Goal: Information Seeking & Learning: Learn about a topic

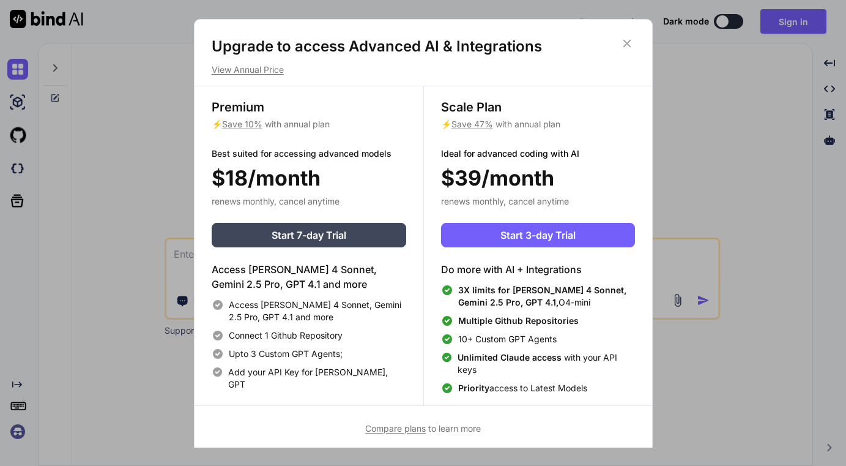
click at [628, 45] on icon at bounding box center [627, 43] width 8 height 8
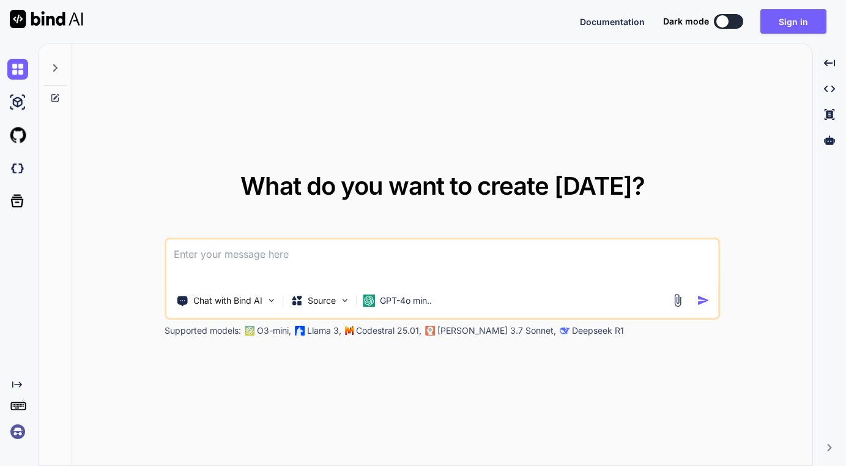
click at [674, 302] on img at bounding box center [677, 300] width 14 height 14
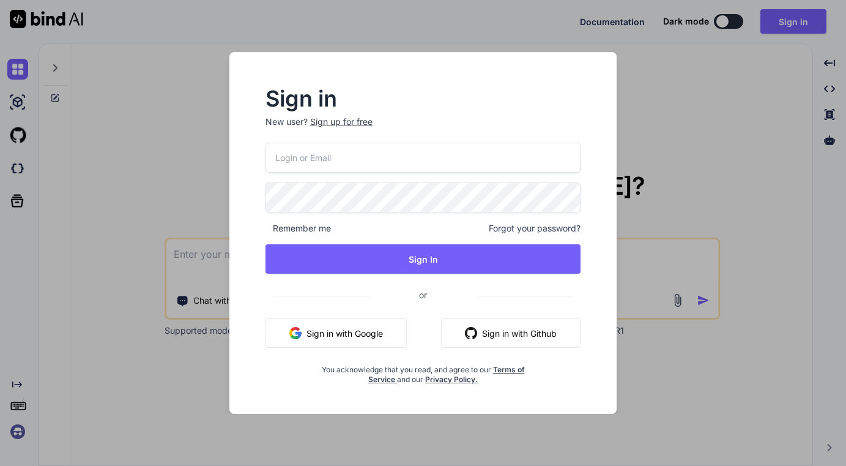
click at [372, 332] on button "Sign in with Google" at bounding box center [336, 332] width 141 height 29
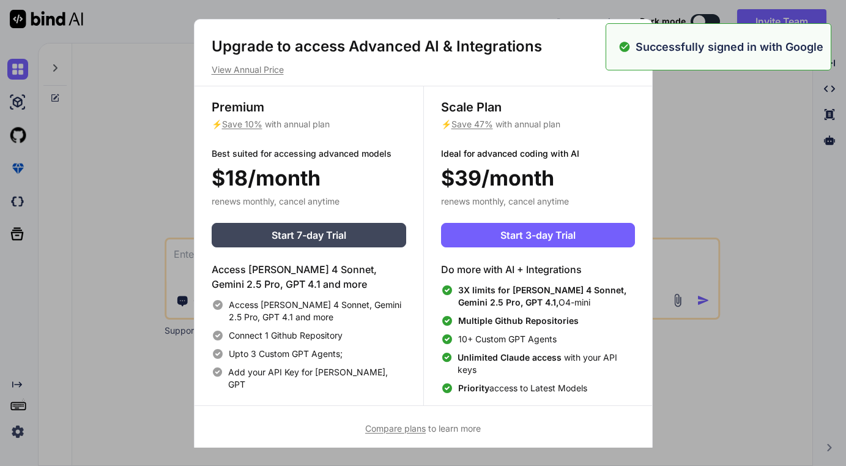
click at [716, 139] on div "Upgrade to access Advanced AI & Integrations View Annual Price Premium ⚡ Save 1…" at bounding box center [423, 233] width 846 height 466
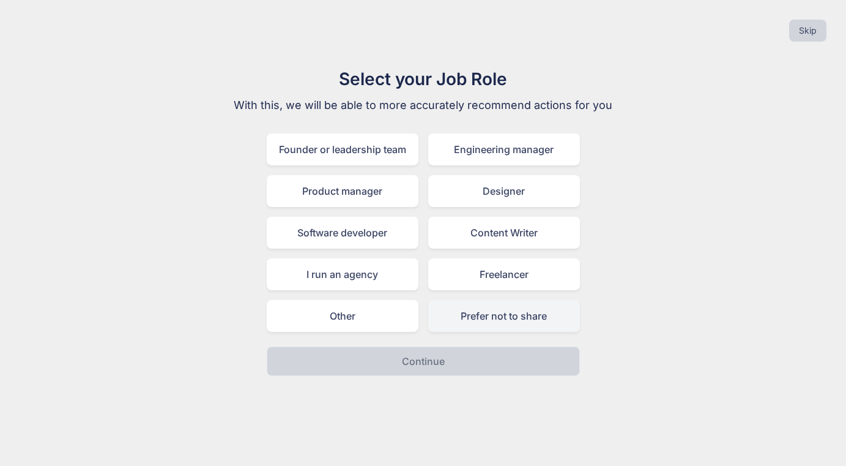
click at [523, 309] on div "Prefer not to share" at bounding box center [504, 316] width 152 height 32
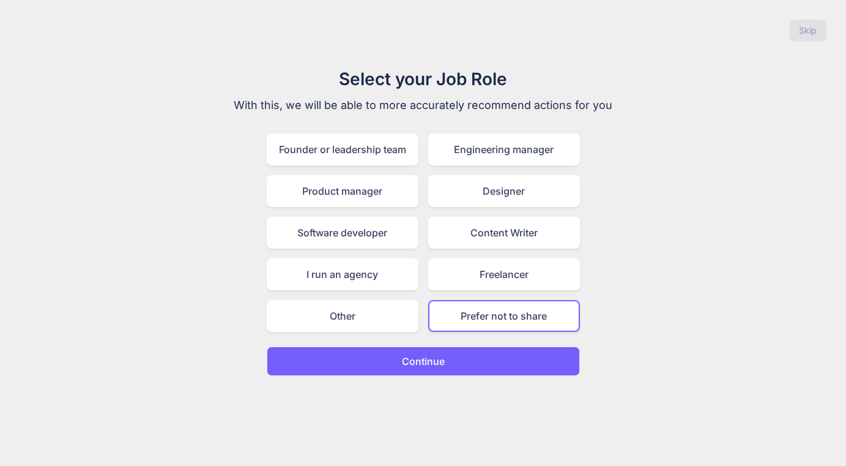
click at [441, 365] on p "Continue" at bounding box center [423, 361] width 43 height 15
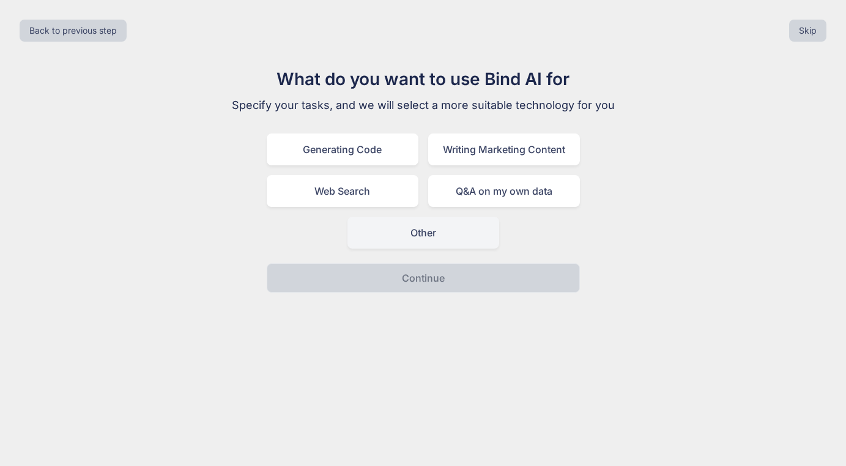
click at [429, 231] on div "Other" at bounding box center [423, 233] width 152 height 32
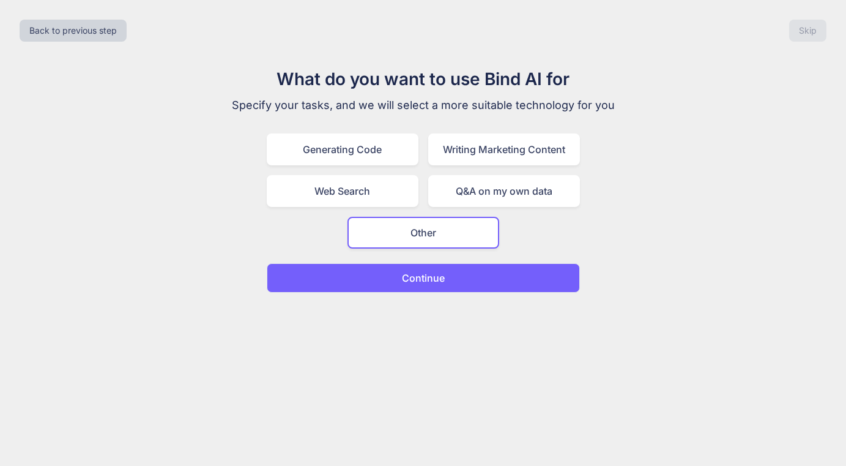
click at [436, 280] on p "Continue" at bounding box center [423, 277] width 43 height 15
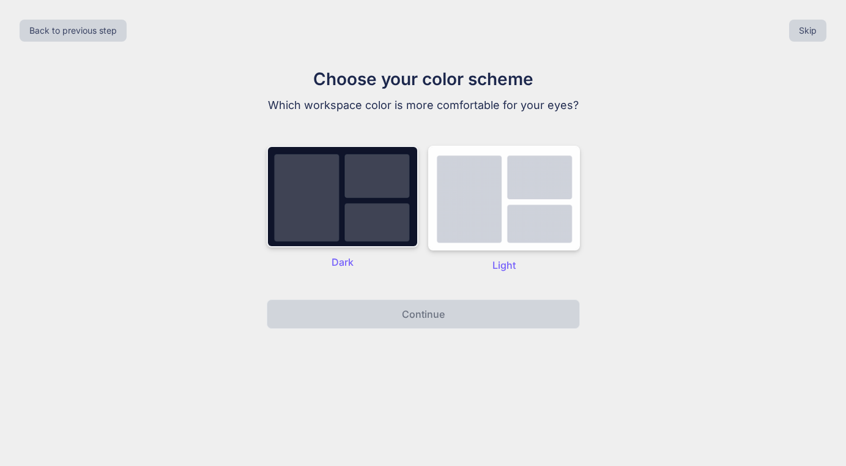
click at [363, 220] on img at bounding box center [343, 197] width 152 height 102
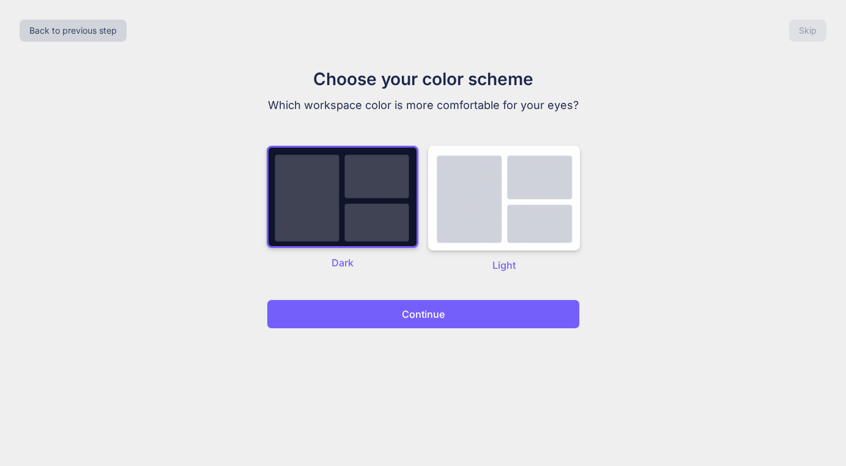
click at [399, 314] on button "Continue" at bounding box center [423, 313] width 313 height 29
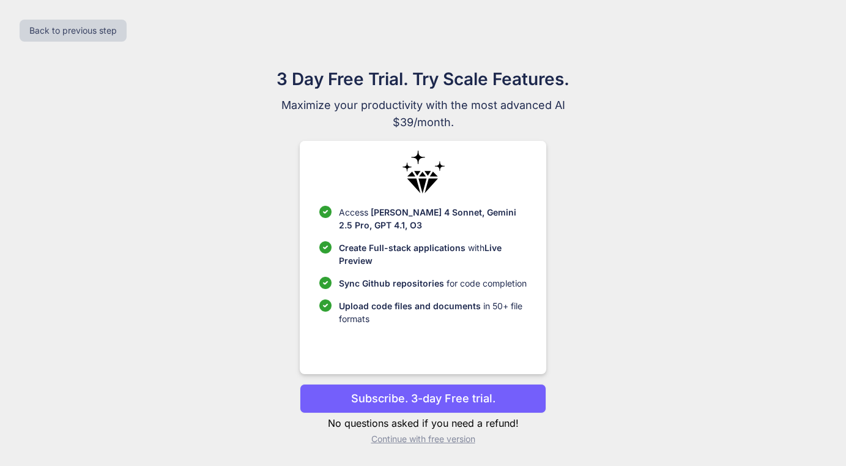
click at [437, 444] on p "Continue with free version" at bounding box center [423, 439] width 247 height 12
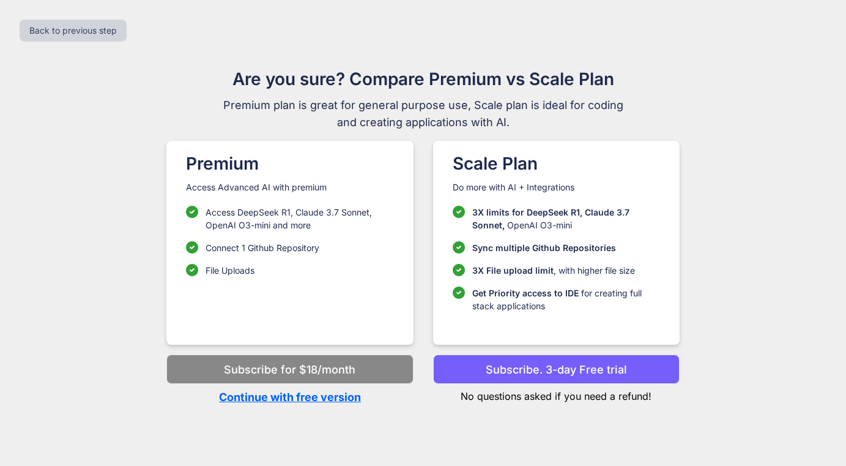
click at [343, 399] on p "Continue with free version" at bounding box center [289, 396] width 247 height 17
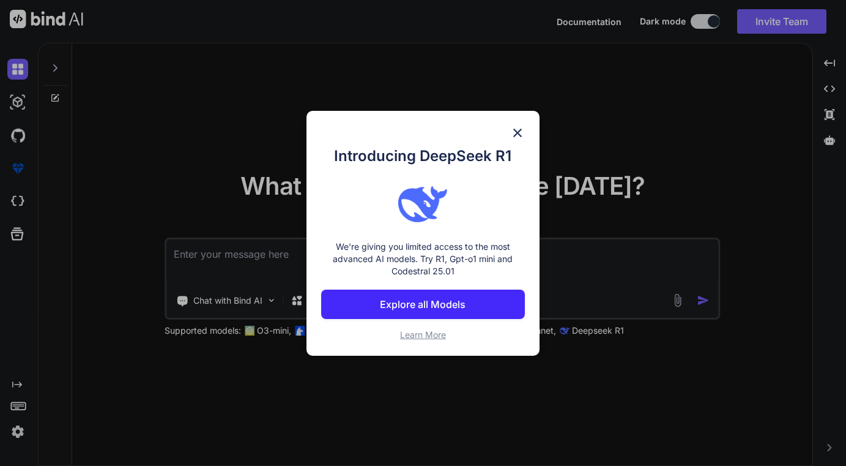
click at [521, 131] on img at bounding box center [517, 132] width 15 height 15
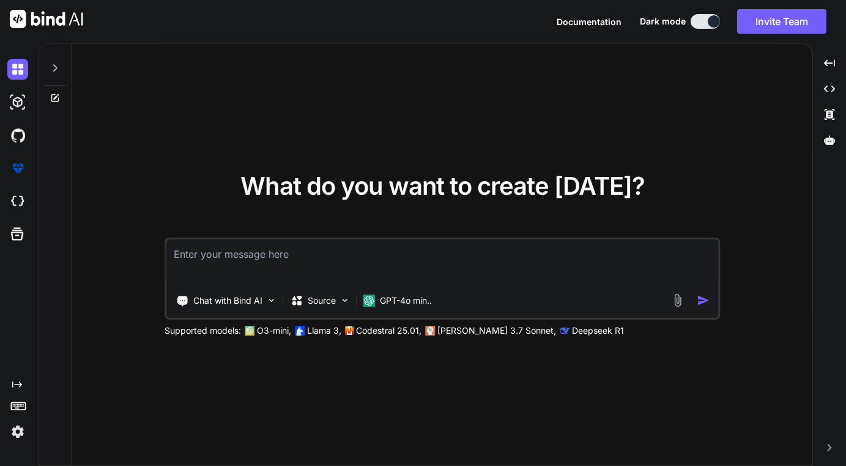
click at [682, 298] on img at bounding box center [677, 300] width 14 height 14
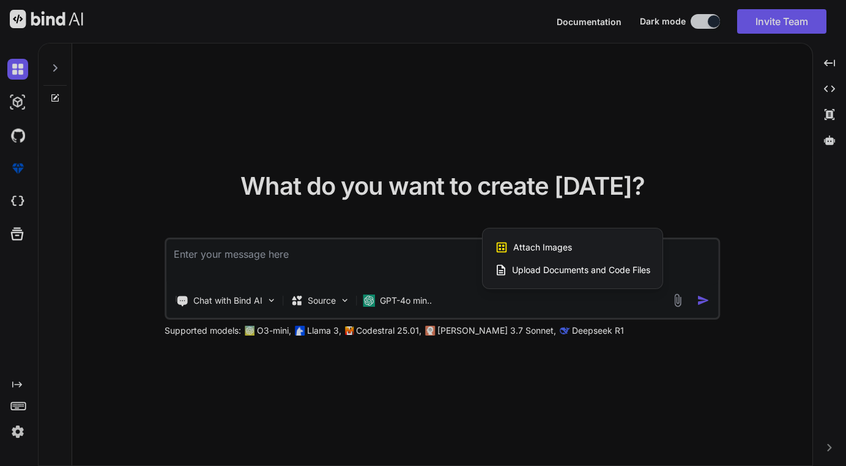
click at [567, 273] on span "Upload Documents and Code Files" at bounding box center [581, 270] width 138 height 12
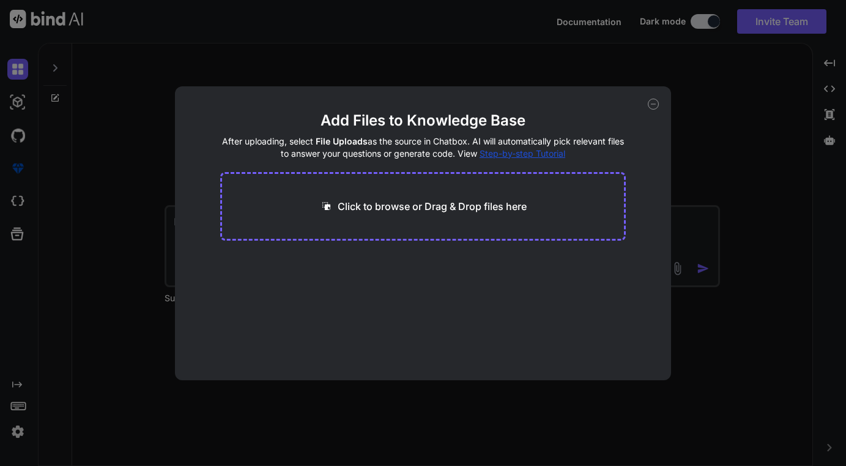
click at [427, 205] on p "Click to browse or Drag & Drop files here" at bounding box center [432, 206] width 189 height 15
click at [749, 363] on div "Add Files to Knowledge Base After uploading, select File Uploads as the source …" at bounding box center [423, 233] width 846 height 466
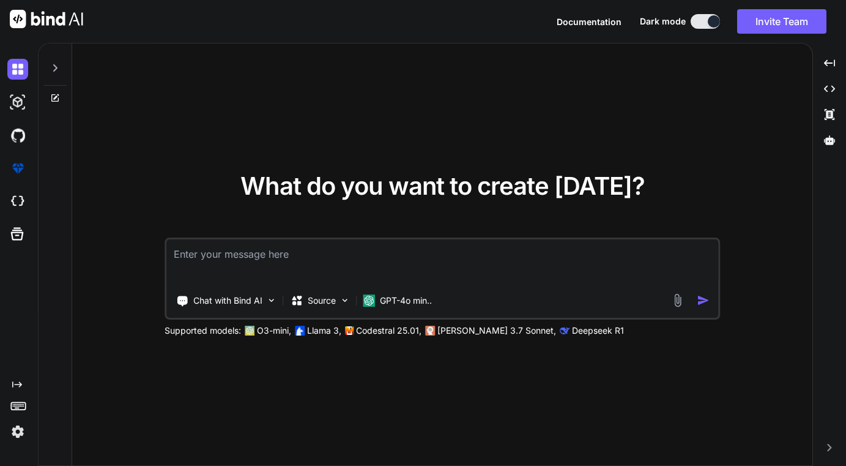
click at [356, 257] on textarea at bounding box center [442, 261] width 552 height 45
type textarea "x"
type textarea "a"
type textarea "x"
type textarea "ar"
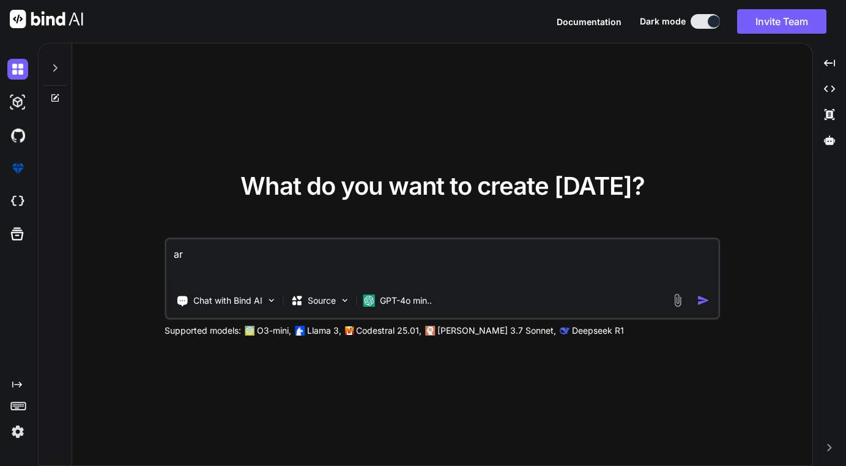
type textarea "x"
type textarea "are"
type textarea "x"
type textarea "are"
type textarea "x"
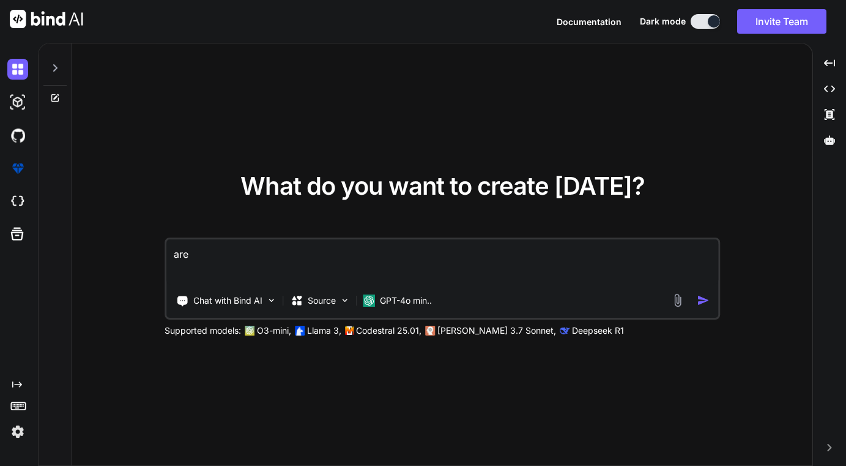
type textarea "are y"
type textarea "x"
type textarea "are yo"
type textarea "x"
type textarea "are you"
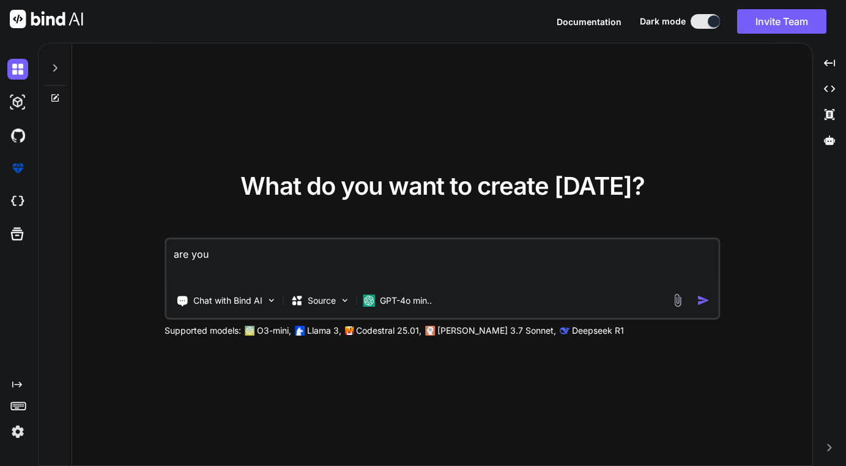
type textarea "x"
type textarea "are you"
type textarea "x"
type textarea "are you w"
type textarea "x"
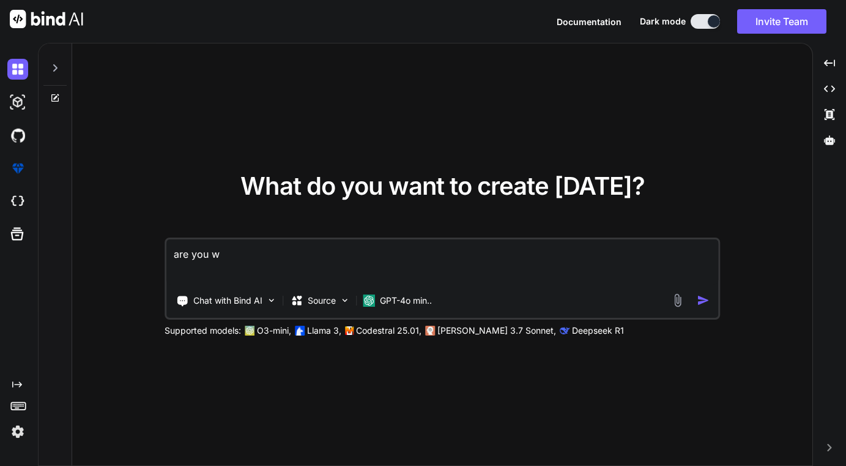
type textarea "are you wr"
type textarea "x"
type textarea "are you wrk"
type textarea "x"
type textarea "are you wr"
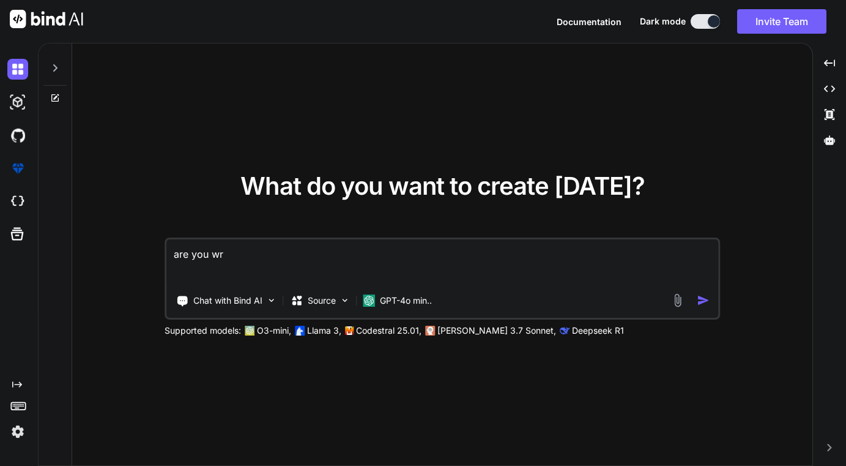
type textarea "x"
type textarea "are you w"
type textarea "x"
type textarea "are you wo"
type textarea "x"
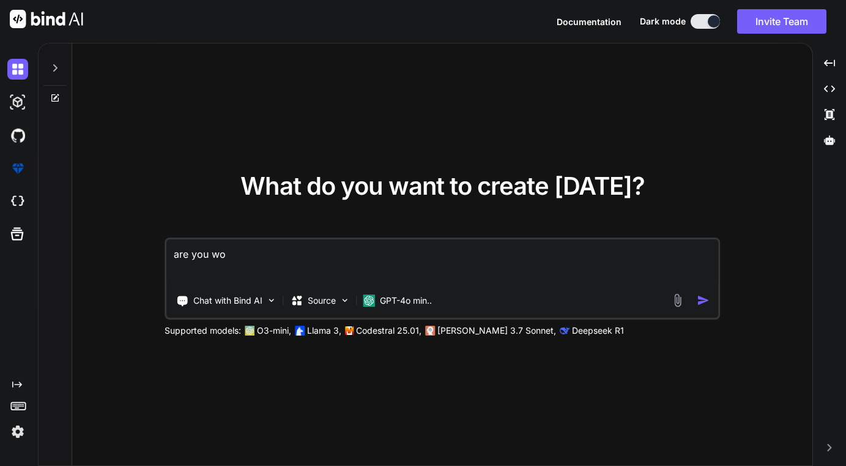
type textarea "are you wor"
type textarea "x"
type textarea "are you work"
type textarea "x"
type textarea "are you worki"
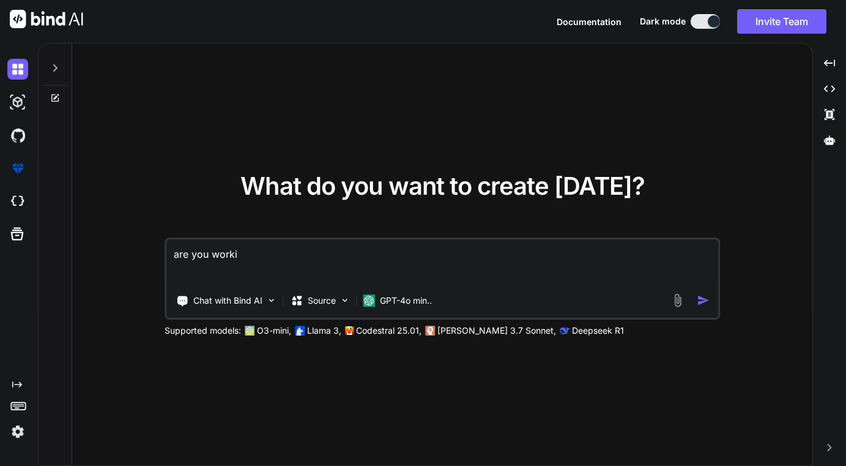
type textarea "x"
type textarea "are you workin"
type textarea "x"
type textarea "are you working"
type textarea "x"
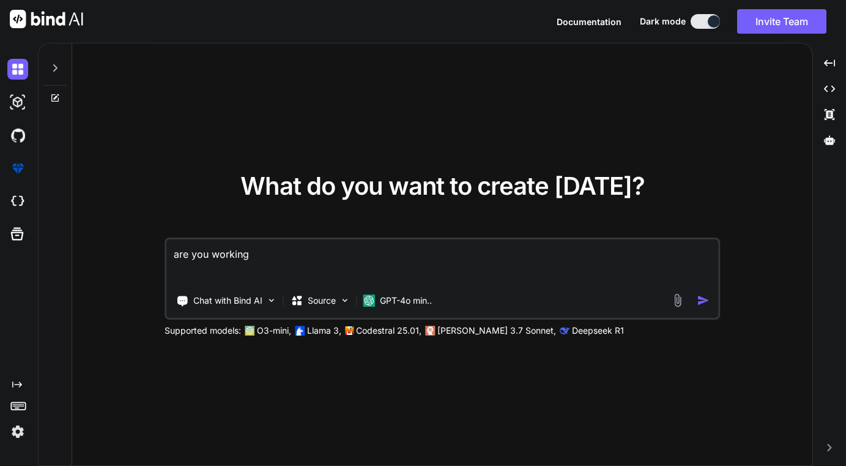
type textarea "are you working"
type textarea "x"
type textarea "are you working i"
type textarea "x"
type textarea "are you working in"
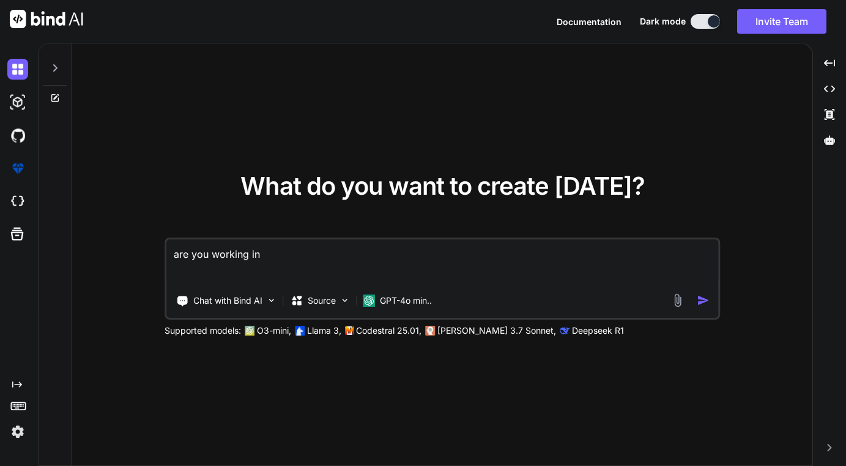
type textarea "x"
type textarea "are you working in i"
type textarea "x"
type textarea "are you working in io"
type textarea "x"
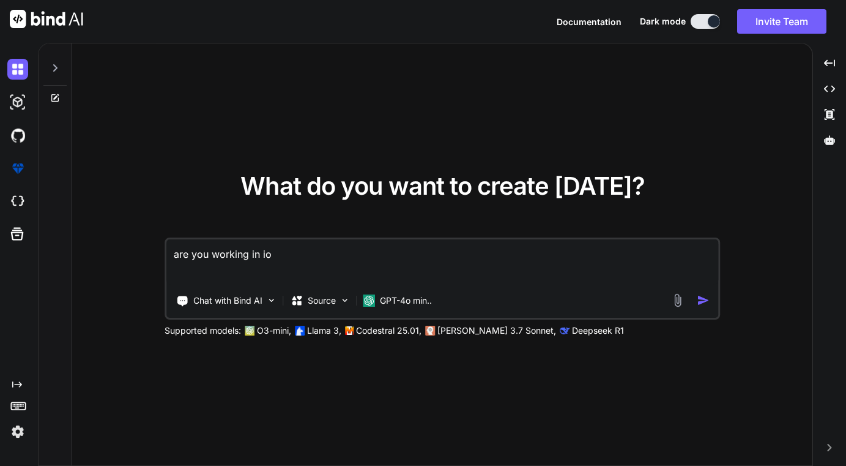
type textarea "are you working in ios"
type textarea "x"
type textarea "are you working in ios"
type textarea "x"
type textarea "are you working in ios n"
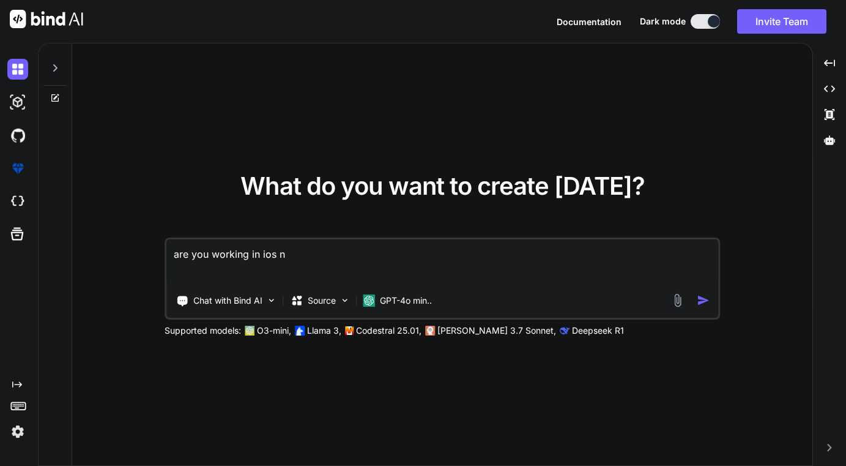
type textarea "x"
type textarea "are you working in ios na"
type textarea "x"
type textarea "are you working in ios nat"
type textarea "x"
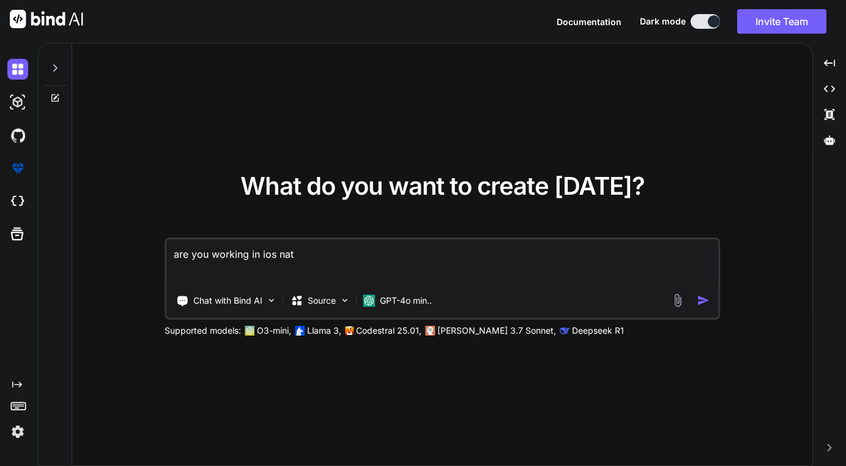
type textarea "are you working in ios nati"
type textarea "x"
type textarea "are you working in ios nativ"
type textarea "x"
type textarea "are you working in ios native"
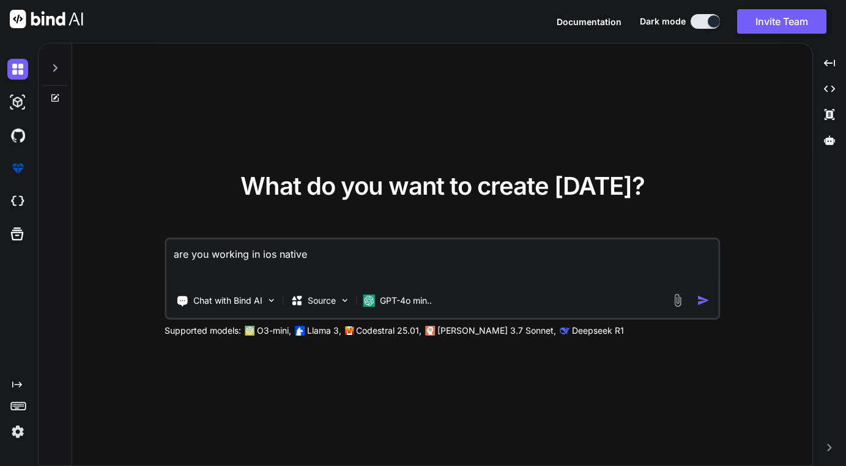
type textarea "x"
type textarea "are you working in ios native"
type textarea "x"
type textarea "are you working in ios native s"
type textarea "x"
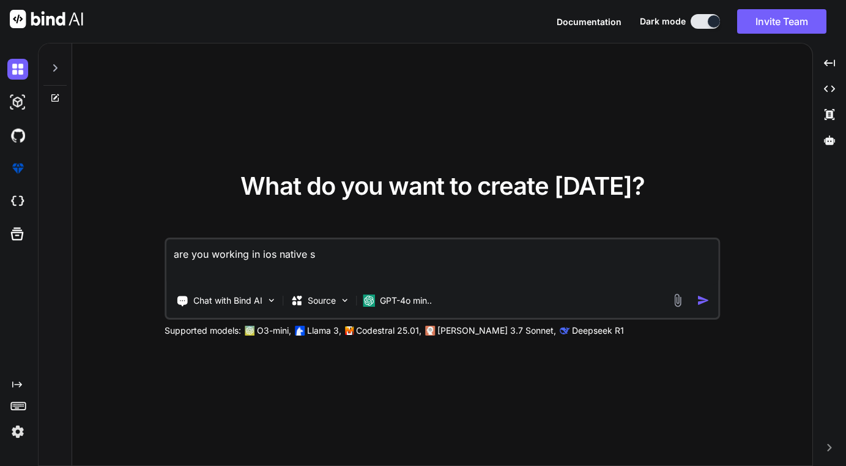
type textarea "are you working in ios native sw"
type textarea "x"
type textarea "are you working in ios native swi"
type textarea "x"
type textarea "are you working in ios native swif"
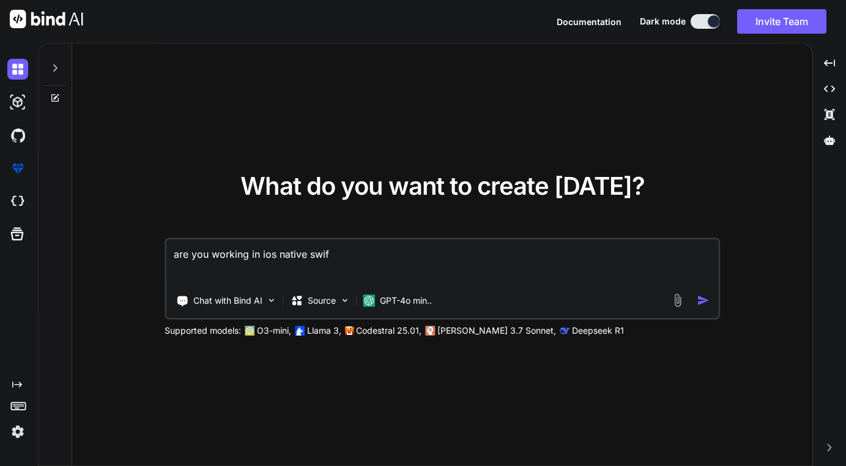
type textarea "x"
type textarea "are you working in ios native swift"
type textarea "x"
type textarea "are you working in ios native swift"
type textarea "x"
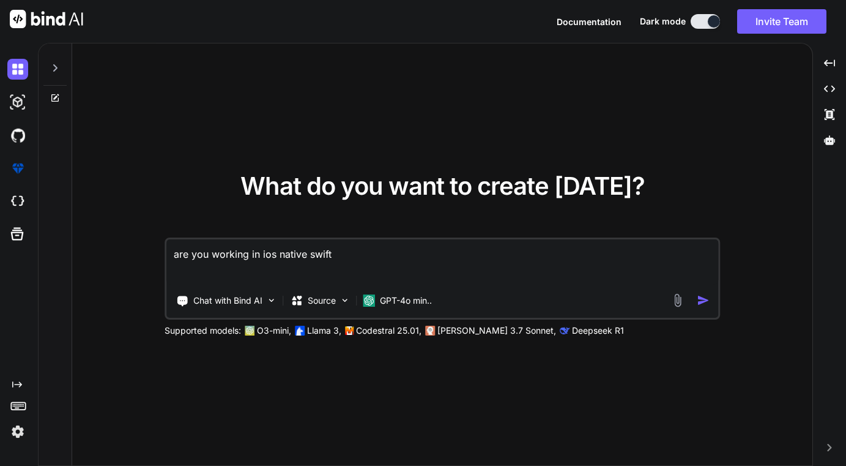
type textarea "are you working in ios native swift p"
type textarea "x"
type textarea "are you working in ios native swift pr"
type textarea "x"
type textarea "are you working in ios native swift pro"
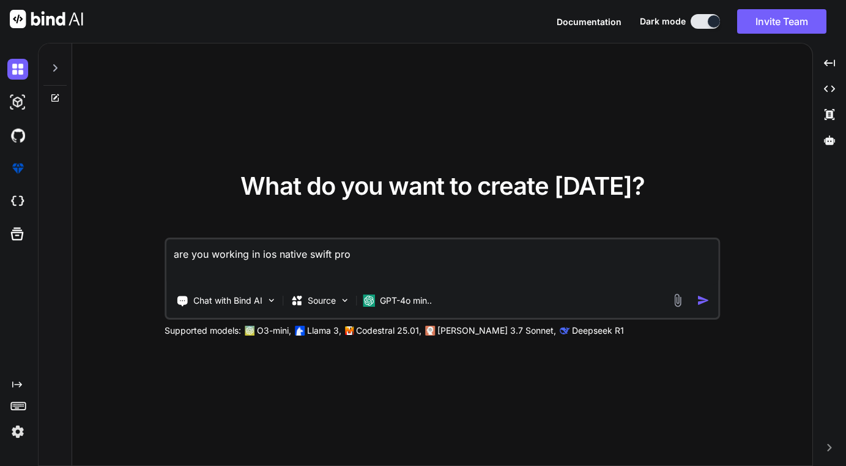
type textarea "x"
type textarea "are you working in ios native swift proj"
type textarea "x"
type textarea "are you working in ios native swift proje"
type textarea "x"
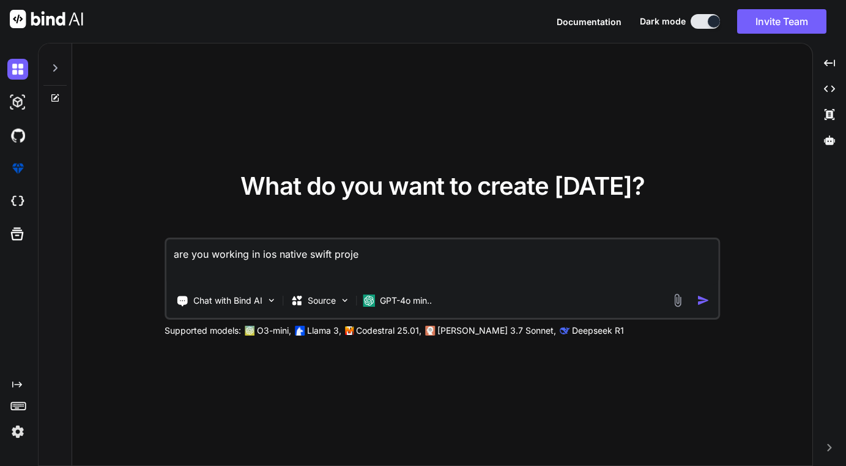
type textarea "are you working in ios native swift projec"
type textarea "x"
type textarea "are you working in ios native swift project"
type textarea "x"
type textarea "are you working in ios native swift project?"
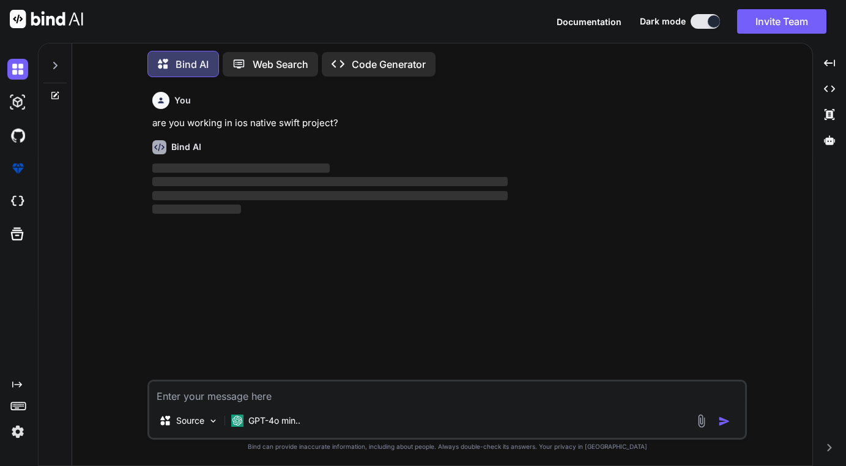
scroll to position [3, 0]
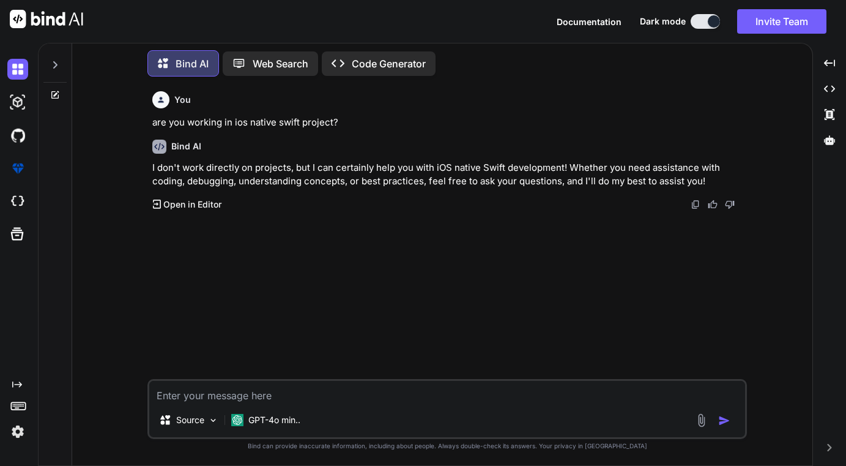
click at [278, 388] on textarea at bounding box center [447, 392] width 596 height 22
click at [831, 136] on icon at bounding box center [829, 140] width 11 height 11
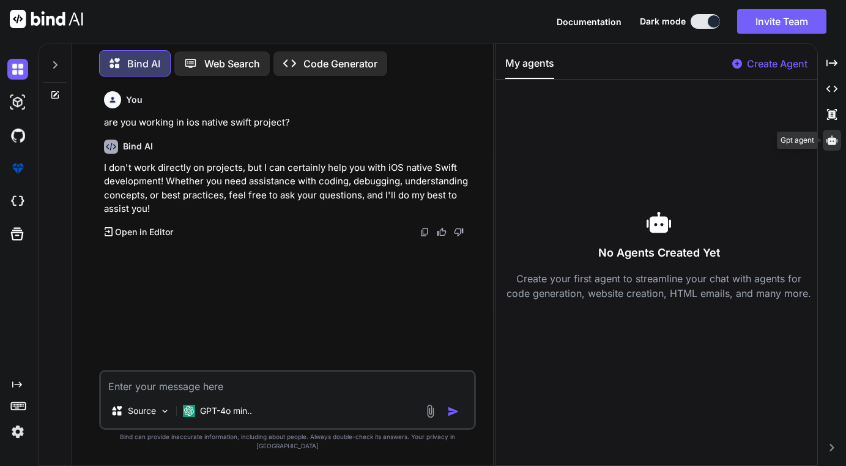
click at [831, 136] on icon at bounding box center [831, 140] width 11 height 11
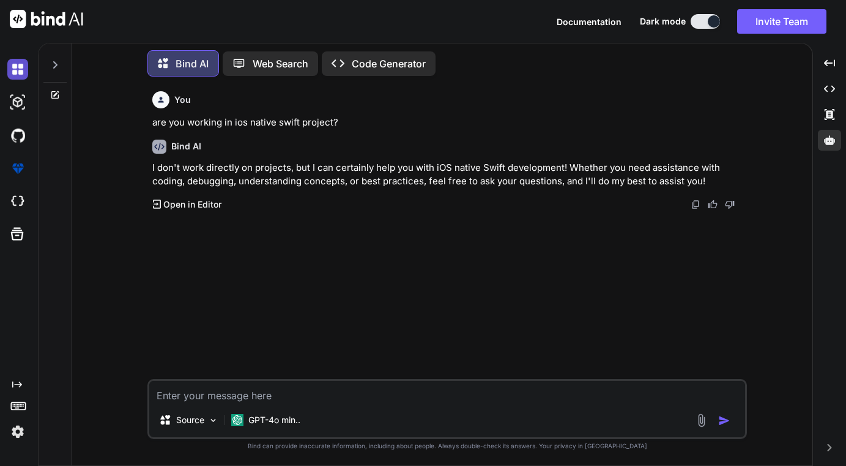
click at [18, 73] on img at bounding box center [17, 69] width 21 height 21
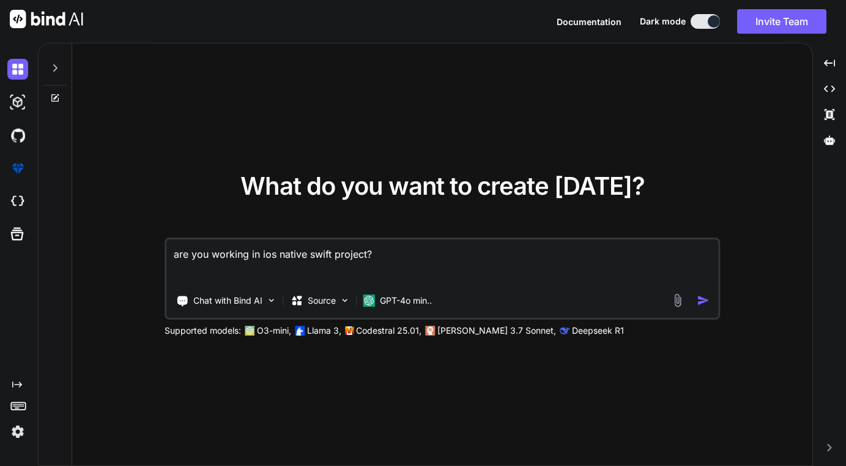
click at [57, 64] on icon at bounding box center [55, 68] width 10 height 10
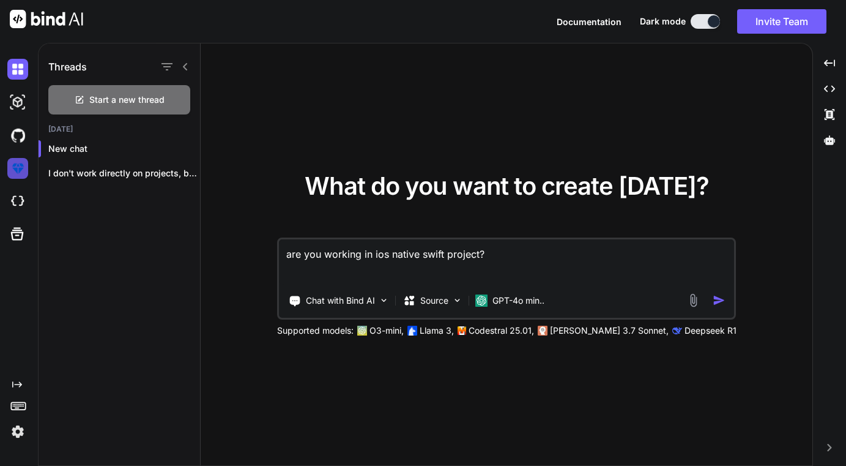
click at [20, 171] on img at bounding box center [17, 168] width 21 height 21
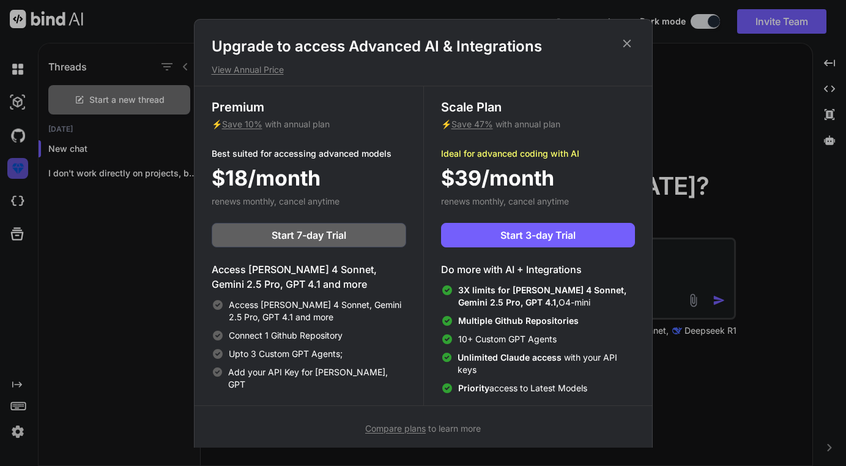
click at [20, 171] on div "Upgrade to access Advanced AI & Integrations View Annual Price Premium ⚡ Save 1…" at bounding box center [423, 233] width 846 height 466
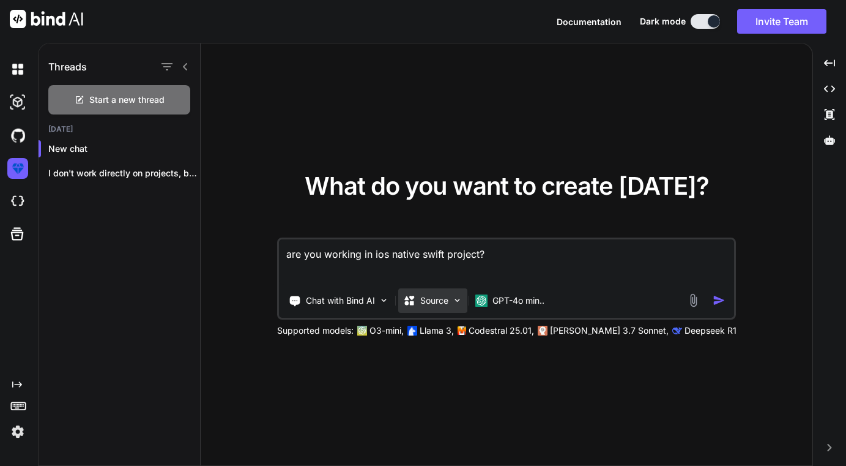
click at [455, 301] on img at bounding box center [457, 300] width 10 height 10
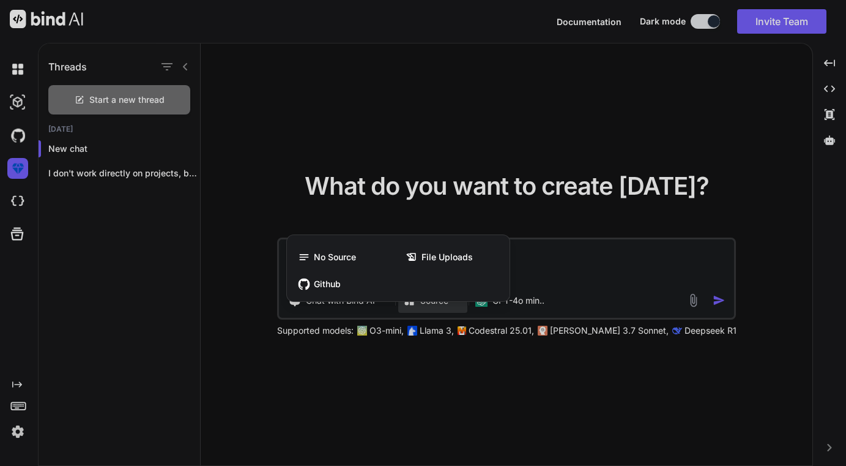
click at [570, 272] on div at bounding box center [423, 233] width 846 height 466
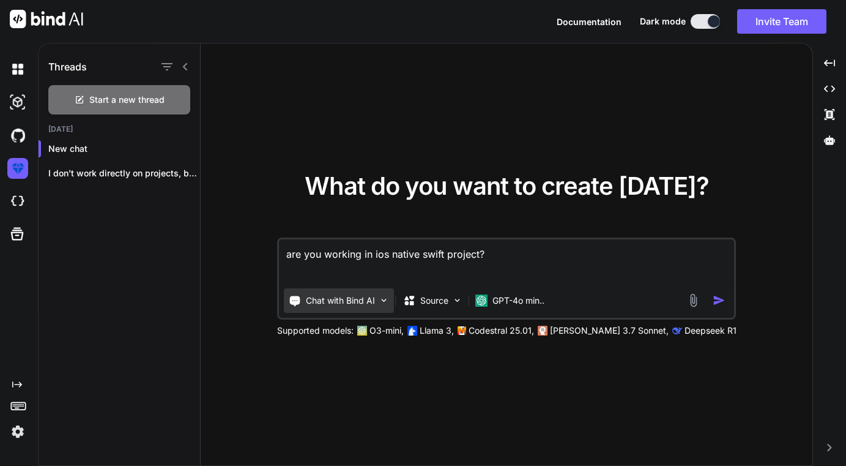
click at [388, 302] on img at bounding box center [384, 300] width 10 height 10
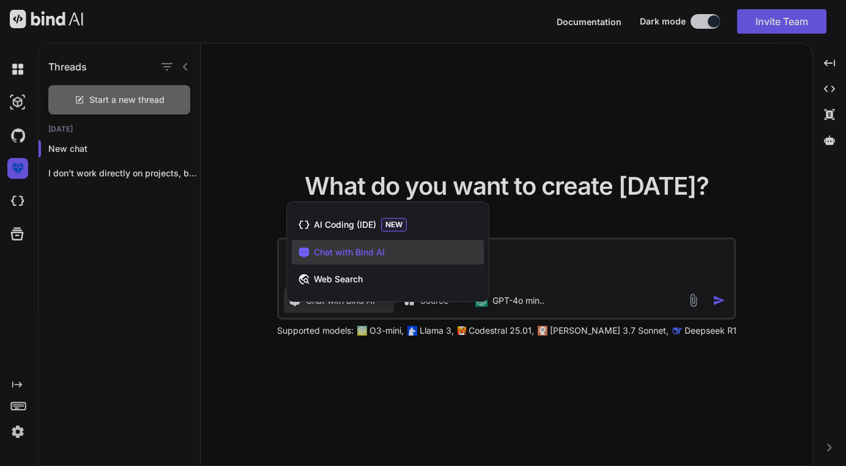
click at [568, 262] on div at bounding box center [423, 233] width 846 height 466
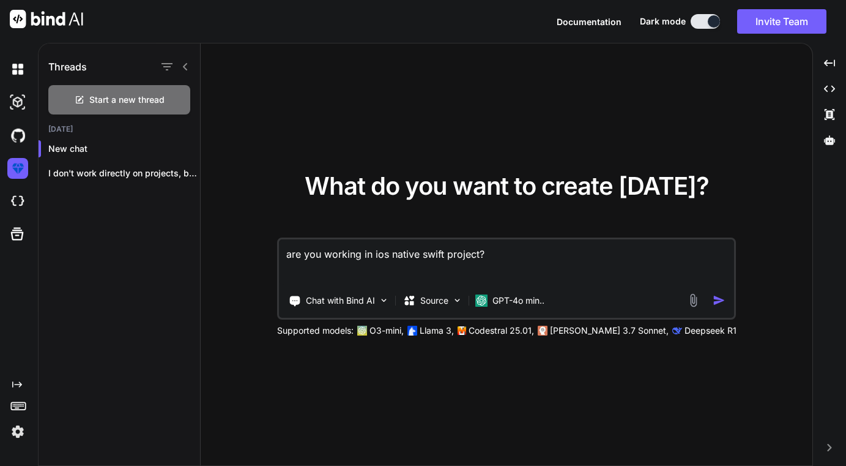
click at [532, 263] on textarea "are you working in ios native swift project?" at bounding box center [506, 261] width 455 height 45
type textarea "x"
type textarea "are you working in ios native swift project?"
click at [509, 247] on textarea "are you working in ios native swift project?" at bounding box center [506, 261] width 455 height 45
click at [505, 252] on textarea "are you working in ios native swift project?" at bounding box center [506, 261] width 455 height 45
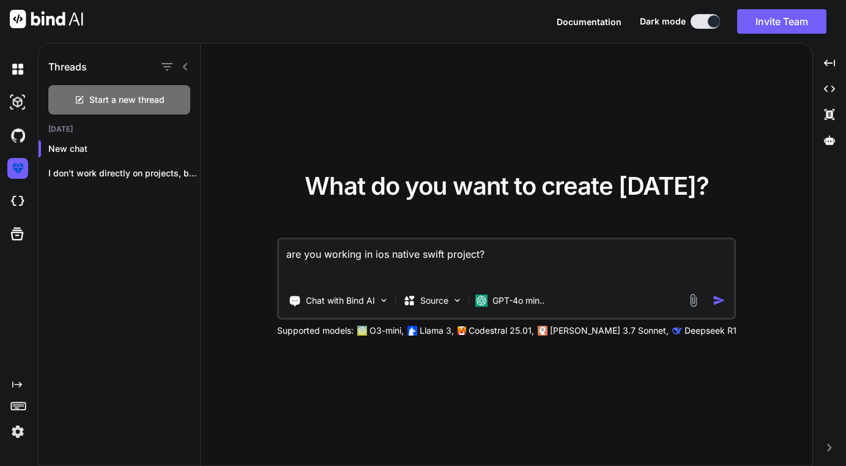
type textarea "x"
type textarea "are you working in ios native swift project? d"
type textarea "x"
type textarea "are you working in ios native swift project? do"
type textarea "x"
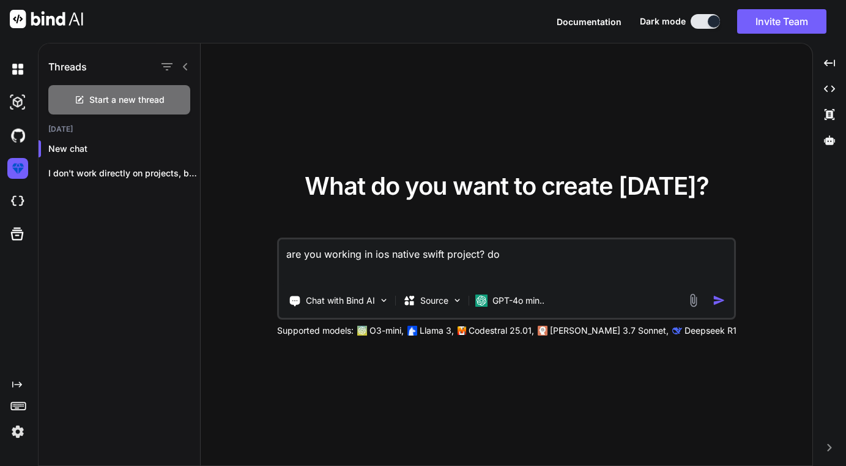
type textarea "are you working in ios native swift project? do"
type textarea "x"
type textarea "are you working in ios native swift project? do i"
type textarea "x"
type textarea "are you working in ios native swift project? do i"
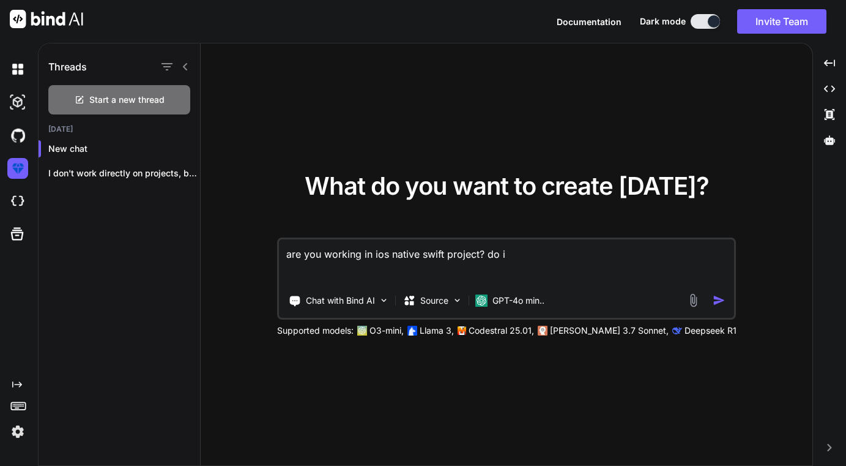
type textarea "x"
type textarea "are you working in ios native swift project? do i i"
type textarea "x"
type textarea "are you working in ios native swift project? do i im"
type textarea "x"
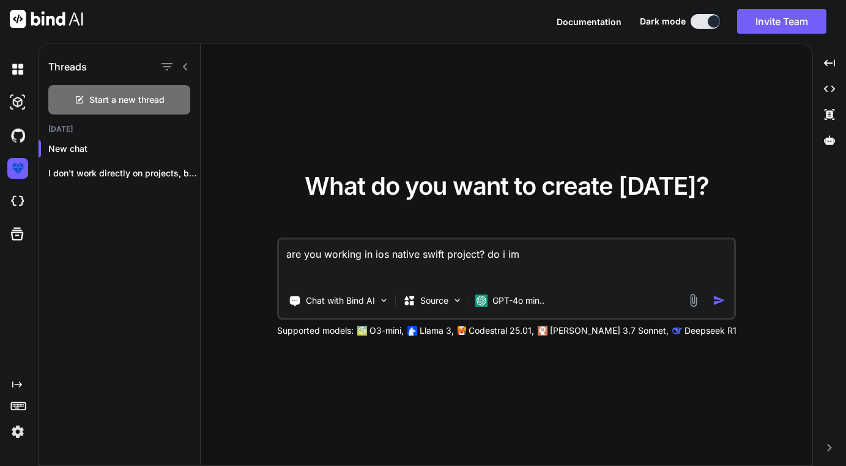
type textarea "are you working in ios native swift project? do i imp"
type textarea "x"
type textarea "are you working in ios native swift project? do i impo"
type textarea "x"
type textarea "are you working in ios native swift project? do i impor"
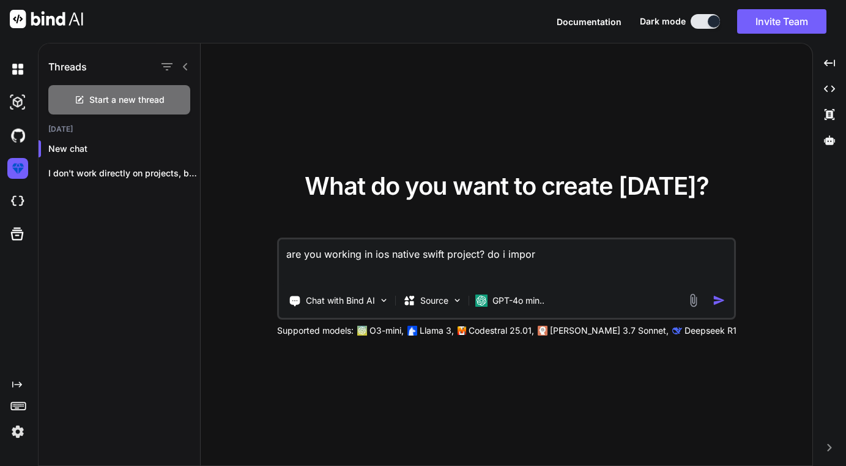
type textarea "x"
type textarea "are you working in ios native swift project? do i import"
type textarea "x"
type textarea "are you working in ios native swift project? do i import"
type textarea "x"
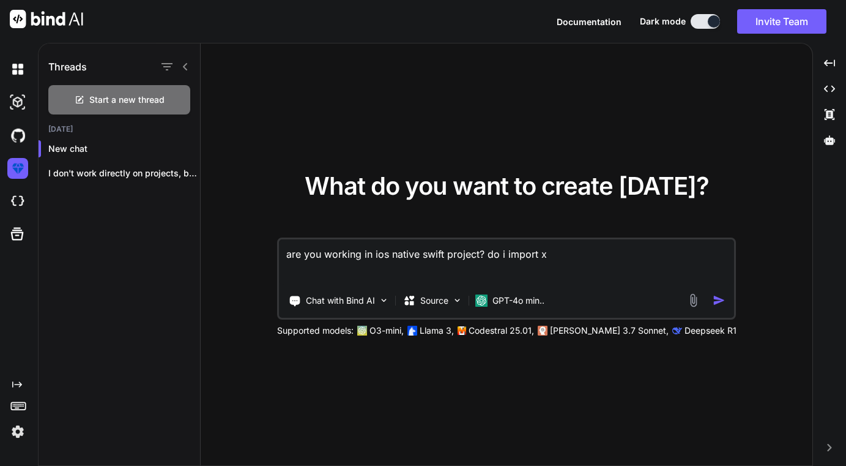
type textarea "are you working in ios native swift project? do i import xc"
type textarea "x"
type textarea "are you working in ios native swift project? do i import xco"
type textarea "x"
type textarea "are you working in ios native swift project? do i import xcod"
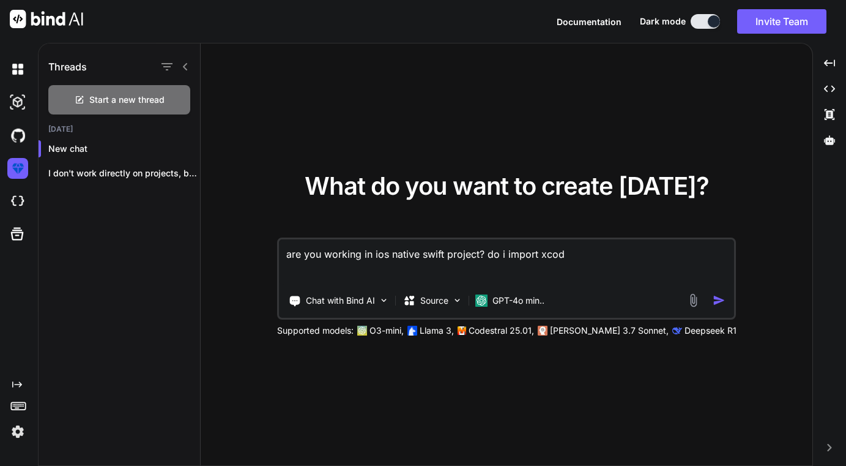
type textarea "x"
type textarea "are you working in ios native swift project? do i import xcode"
type textarea "x"
type textarea "are you working in ios native swift project? do i import xcode"
type textarea "x"
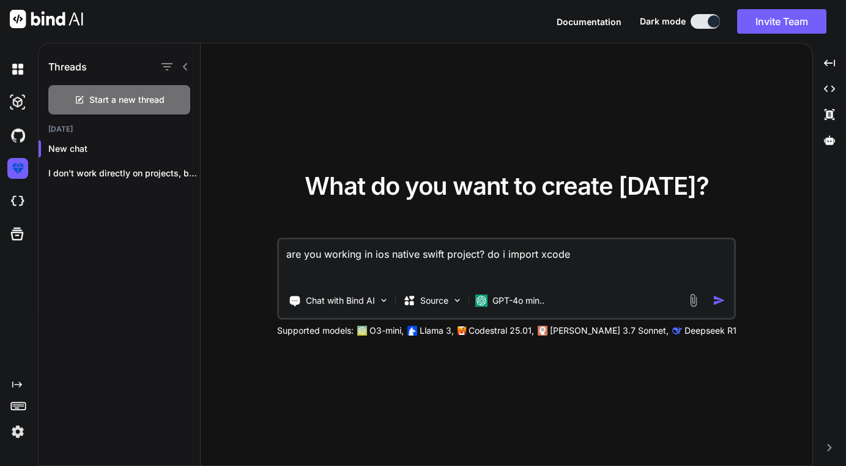
type textarea "are you working in ios native swift project? do i import xcode p"
type textarea "x"
type textarea "are you working in ios native swift project? do i import xcode pro"
type textarea "x"
type textarea "are you working in ios native swift project? do i import xcode proj"
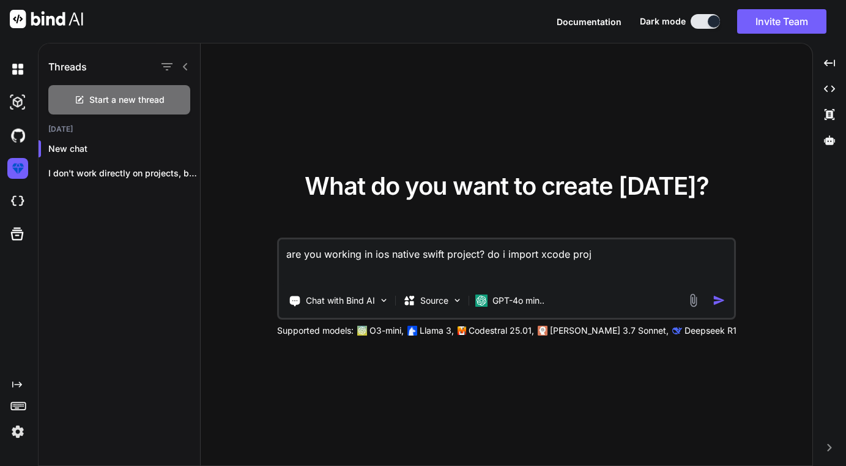
type textarea "x"
type textarea "are you working in ios native swift project? do i import xcode proje"
type textarea "x"
type textarea "are you working in ios native swift project? do i import xcode projec"
type textarea "x"
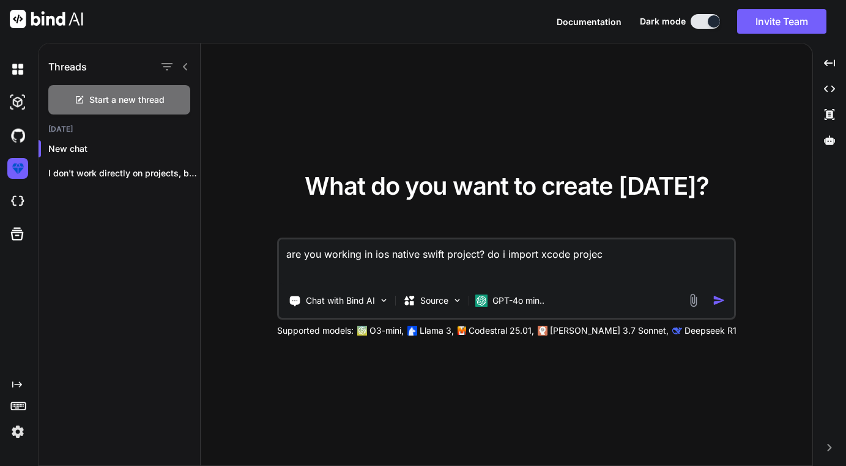
type textarea "are you working in ios native swift project? do i import xcode project"
type textarea "x"
type textarea "are you working in ios native swift project? do i import xcode project"
type textarea "x"
type textarea "are you working in ios native swift project? do i import xcode project d"
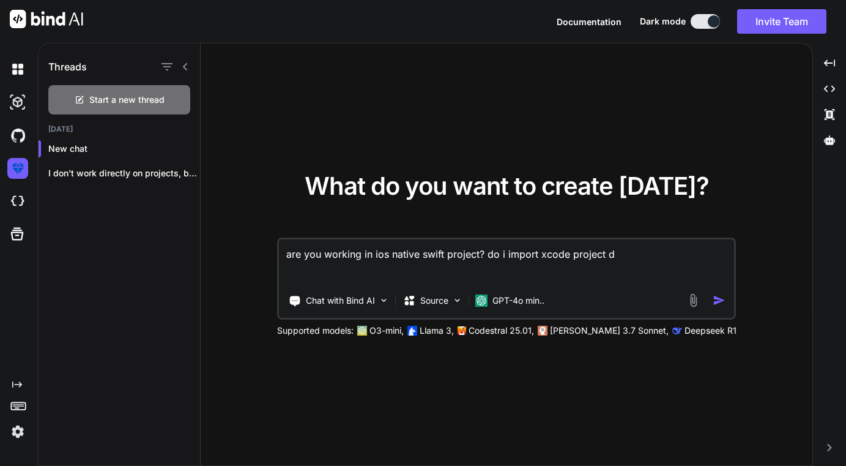
type textarea "x"
type textarea "are you working in ios native swift project? do i import xcode project di"
type textarea "x"
type textarea "are you working in ios native swift project? do i import xcode project dir"
type textarea "x"
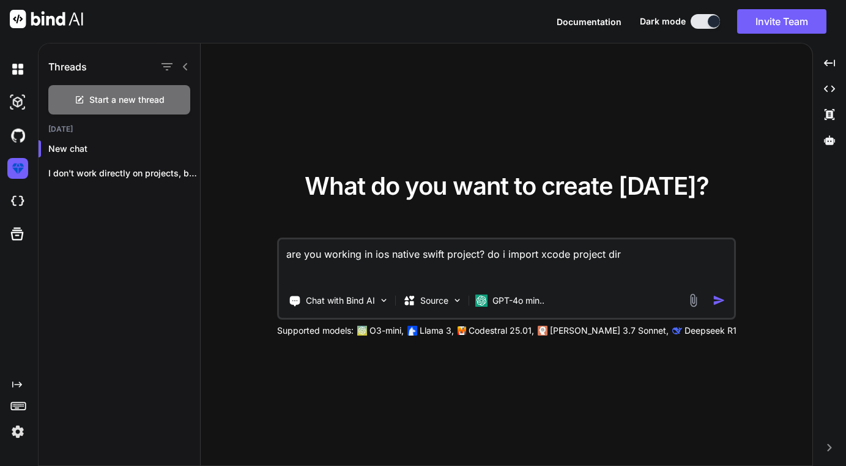
type textarea "are you working in ios native swift project? do i import xcode project dire"
type textarea "x"
type textarea "are you working in ios native swift project? do i import xcode project direc"
type textarea "x"
type textarea "are you working in ios native swift project? do i import xcode project direct"
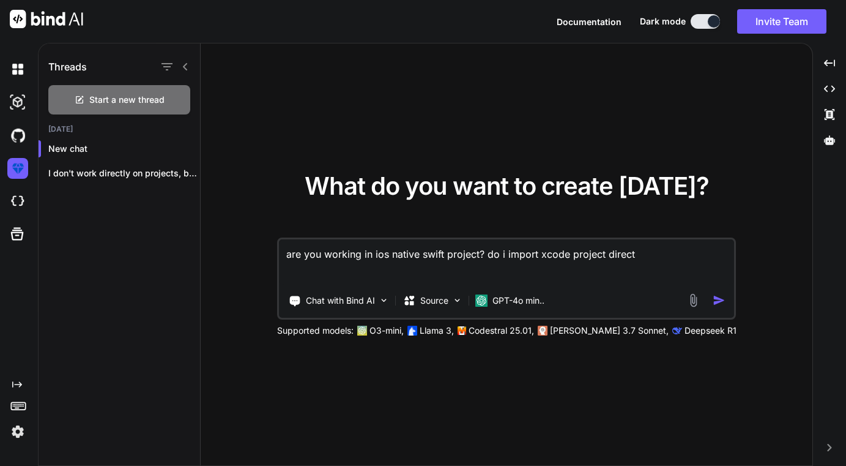
type textarea "x"
type textarea "are you working in ios native swift project? do i import xcode project directl"
type textarea "x"
type textarea "are you working in ios native swift project? do i import xcode project directly"
type textarea "x"
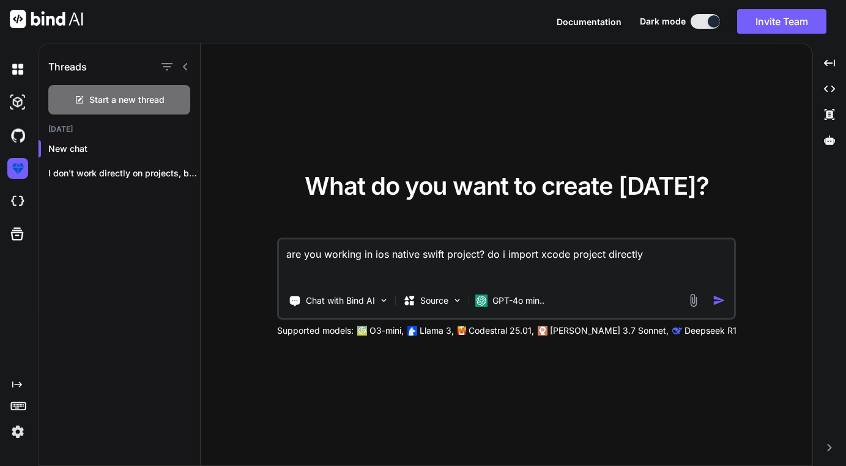
type textarea "are you working in ios native swift project? do i import xcode project directly?"
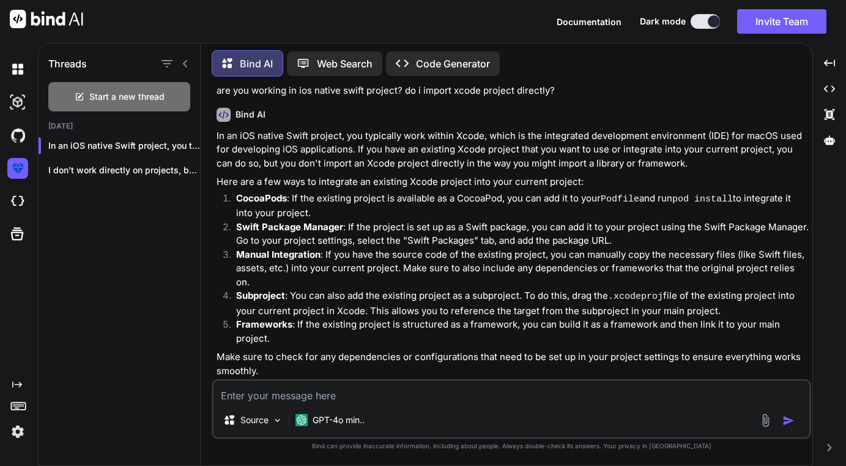
scroll to position [37, 0]
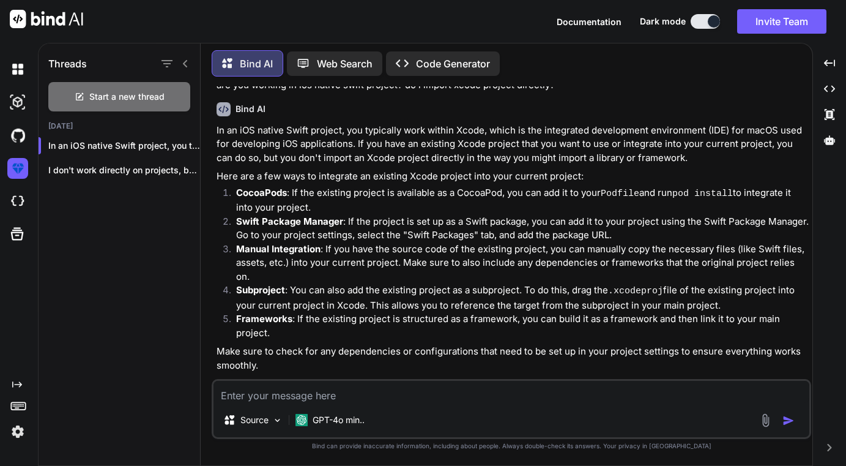
click at [357, 57] on p "Web Search" at bounding box center [345, 63] width 56 height 15
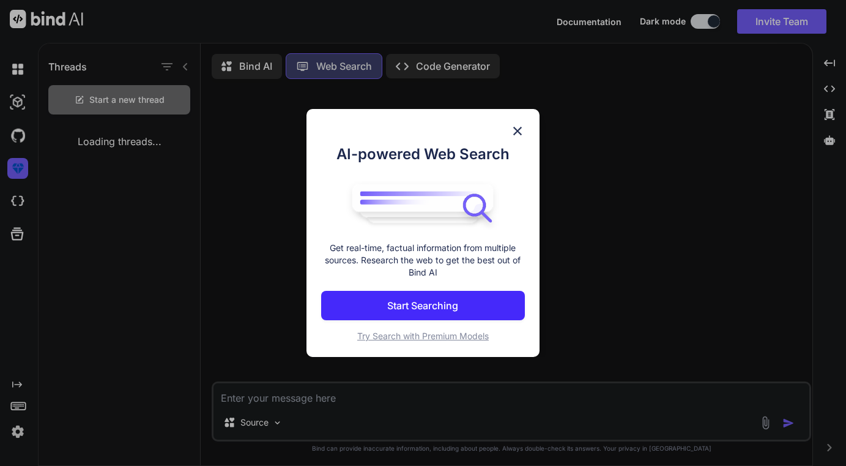
scroll to position [2, 0]
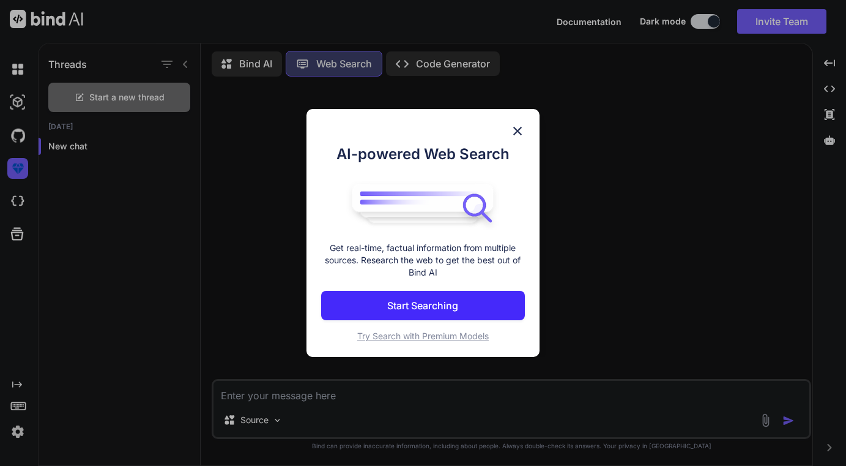
click at [517, 132] on img at bounding box center [517, 131] width 15 height 15
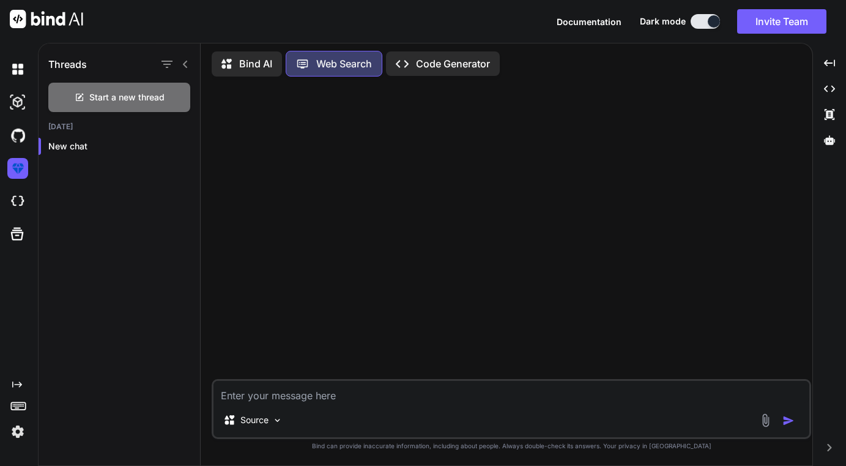
click at [255, 63] on p "Bind AI" at bounding box center [255, 63] width 33 height 15
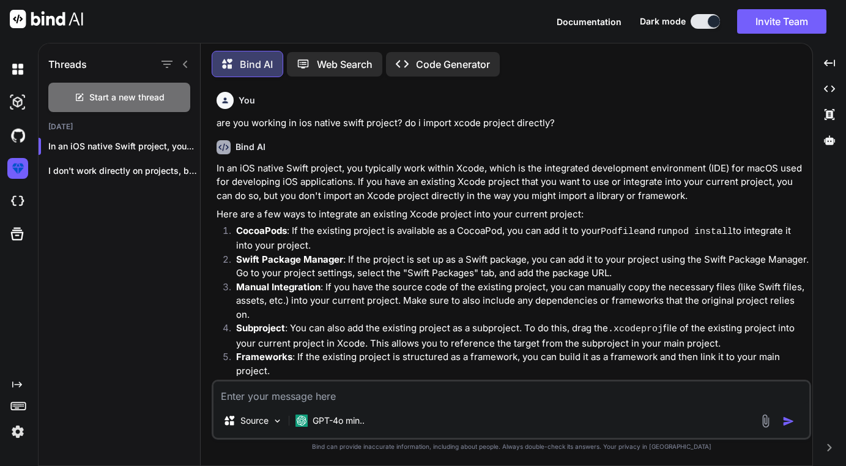
scroll to position [3, 0]
click at [16, 428] on img at bounding box center [17, 431] width 21 height 21
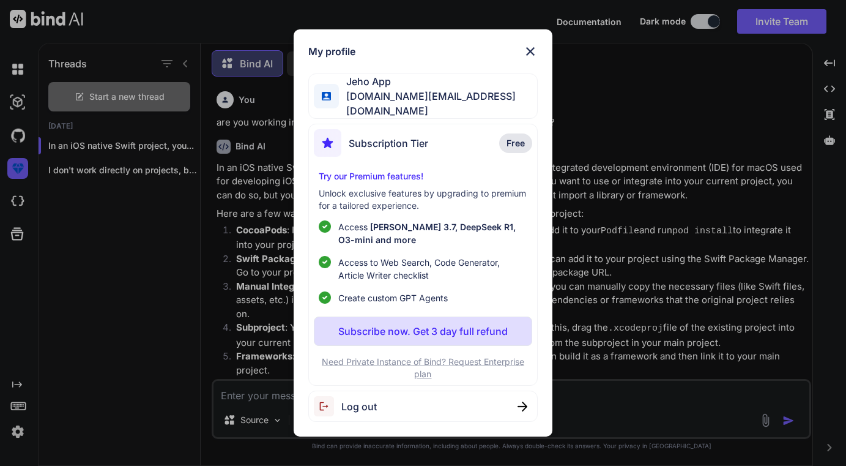
click at [533, 55] on img at bounding box center [530, 51] width 15 height 15
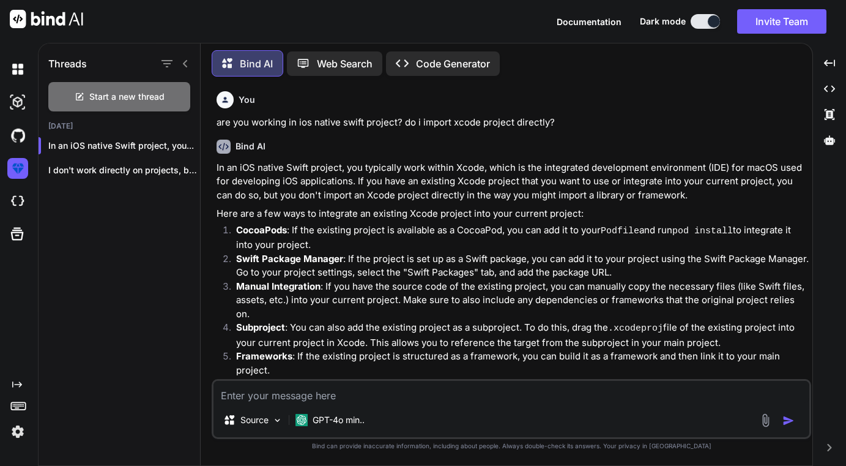
scroll to position [23, 0]
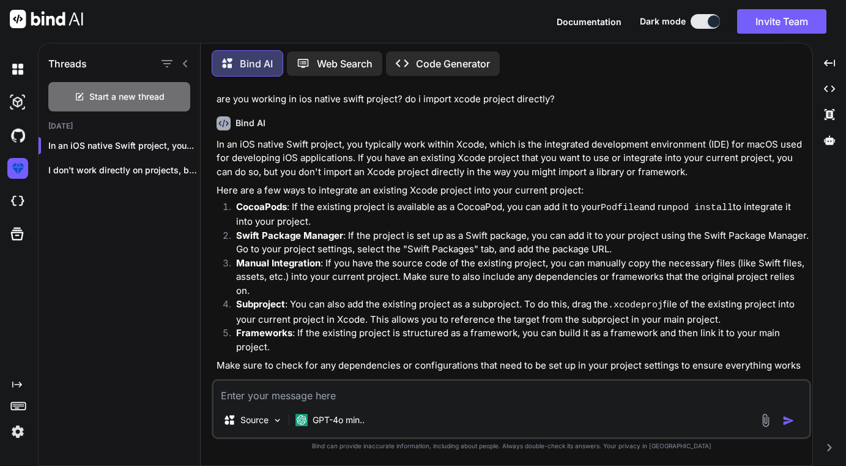
click at [349, 400] on textarea at bounding box center [512, 392] width 596 height 22
click at [269, 382] on p "Open in Editor" at bounding box center [257, 388] width 58 height 12
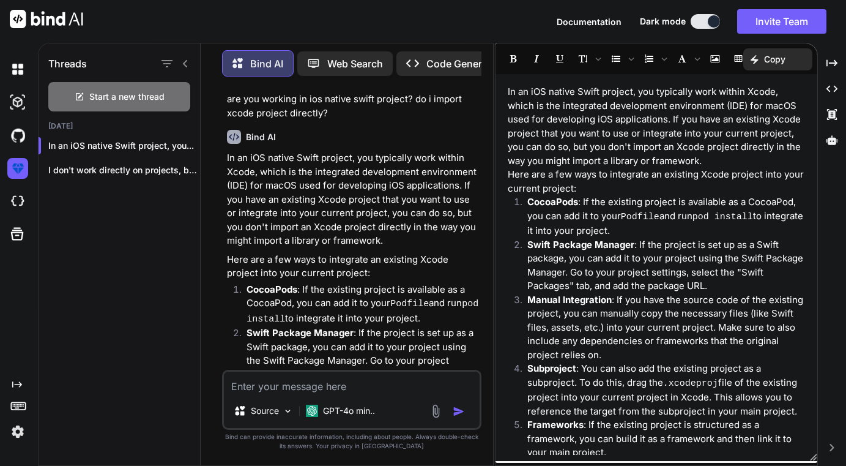
scroll to position [49, 0]
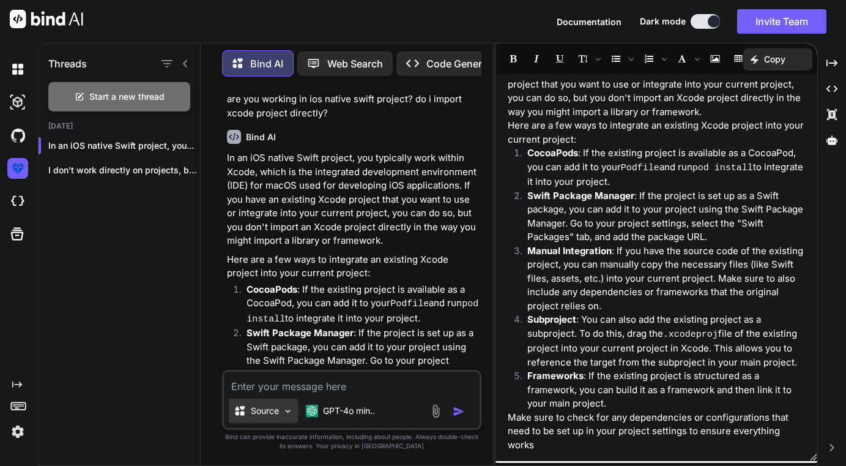
click at [286, 408] on img at bounding box center [288, 411] width 10 height 10
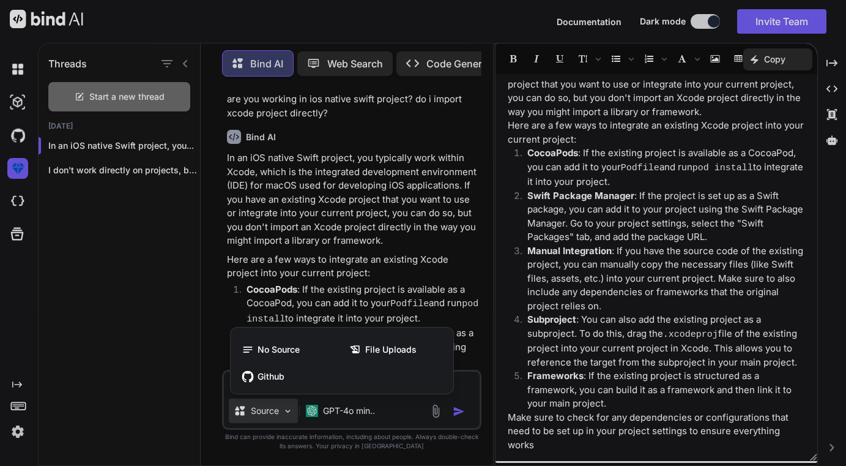
click at [286, 408] on div at bounding box center [423, 233] width 846 height 466
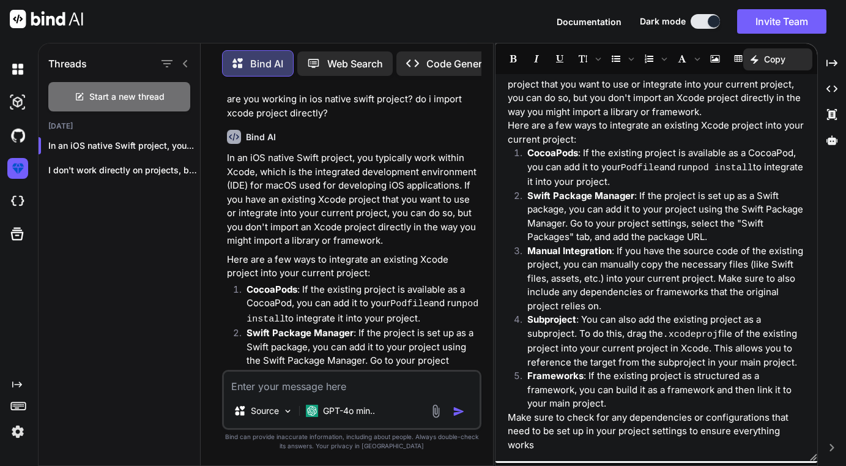
click at [437, 408] on img at bounding box center [436, 411] width 14 height 14
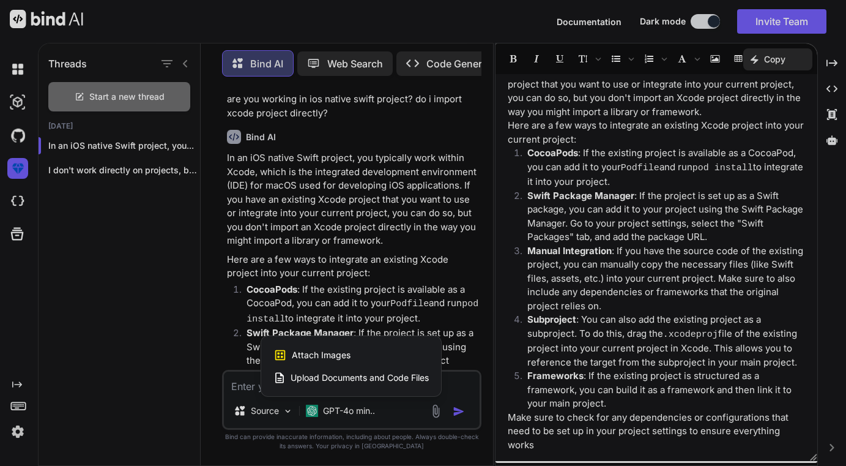
click at [437, 408] on div at bounding box center [423, 233] width 846 height 466
type textarea "x"
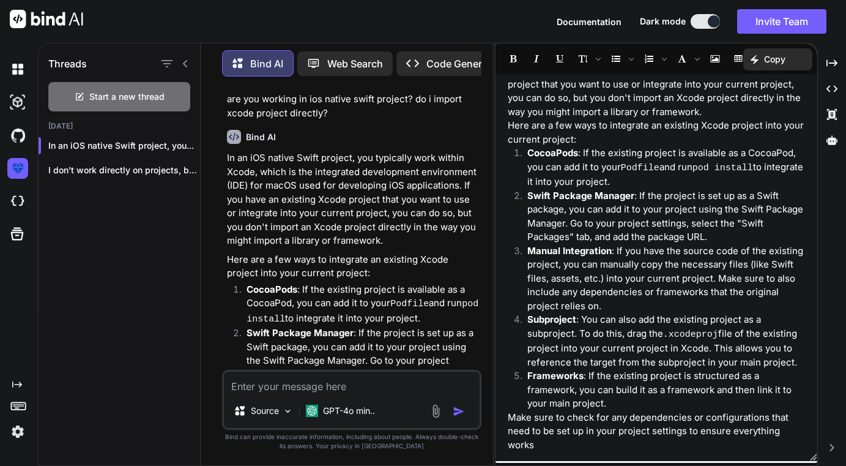
click at [414, 388] on textarea at bounding box center [352, 382] width 256 height 22
click at [200, 283] on div "Threads Start a new thread [DATE] In an iOS native Swift project, you... I don'…" at bounding box center [120, 252] width 162 height 425
click at [248, 305] on p "CocoaPods : If the existing project is available as a CocoaPod, you can add it …" at bounding box center [363, 305] width 232 height 44
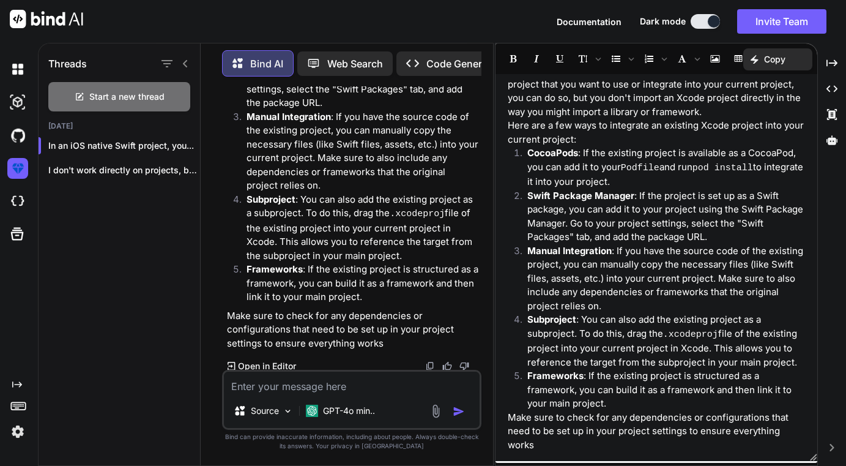
click at [202, 271] on div "Bind AI Web Search Created with Pixso. Code Generator You are you working in io…" at bounding box center [347, 255] width 292 height 420
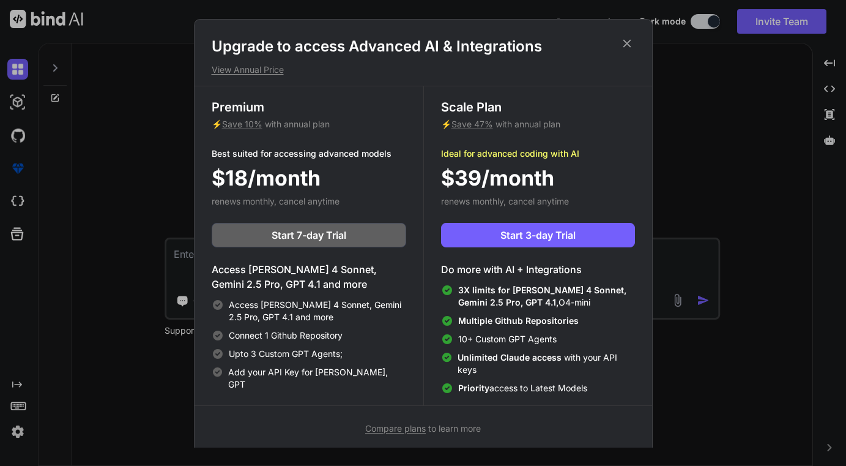
type textarea "x"
click at [626, 40] on icon at bounding box center [626, 43] width 13 height 13
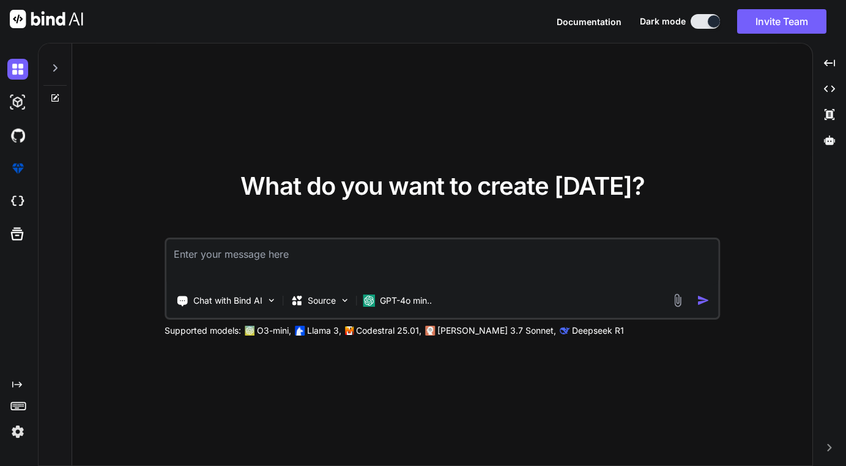
click at [309, 260] on textarea at bounding box center [442, 261] width 552 height 45
type textarea "w"
type textarea "x"
type textarea "wh"
type textarea "x"
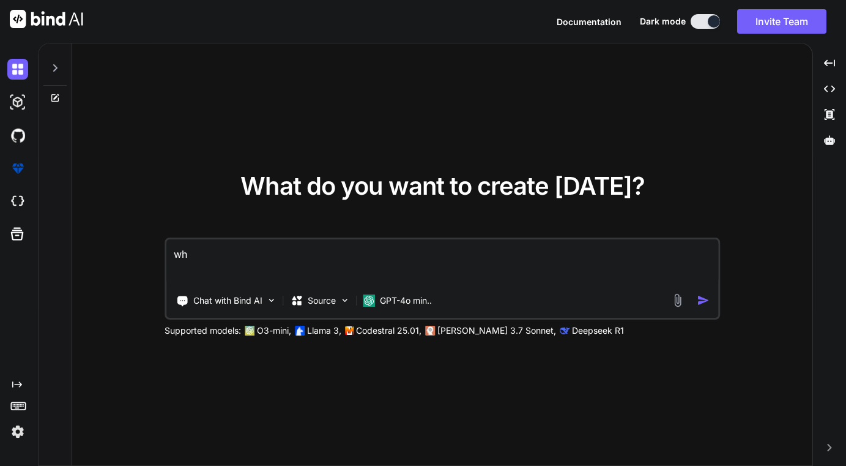
type textarea "wha"
type textarea "x"
type textarea "what"
type textarea "x"
type textarea "what"
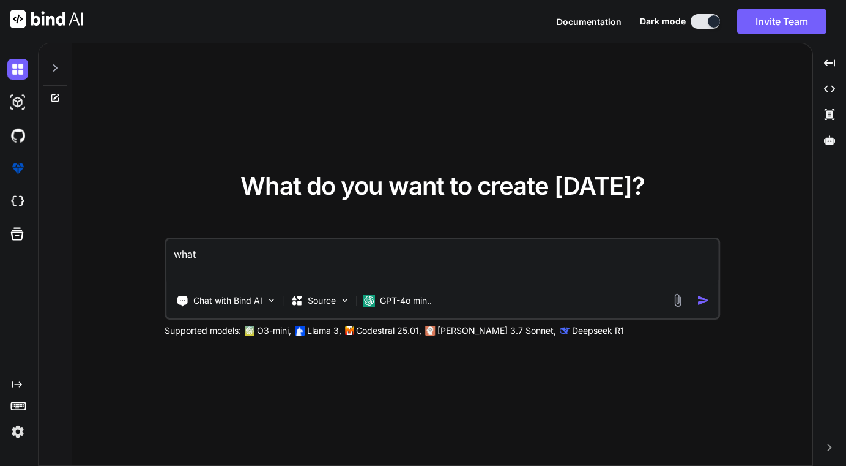
type textarea "x"
type textarea "what i"
type textarea "x"
type textarea "what is"
type textarea "x"
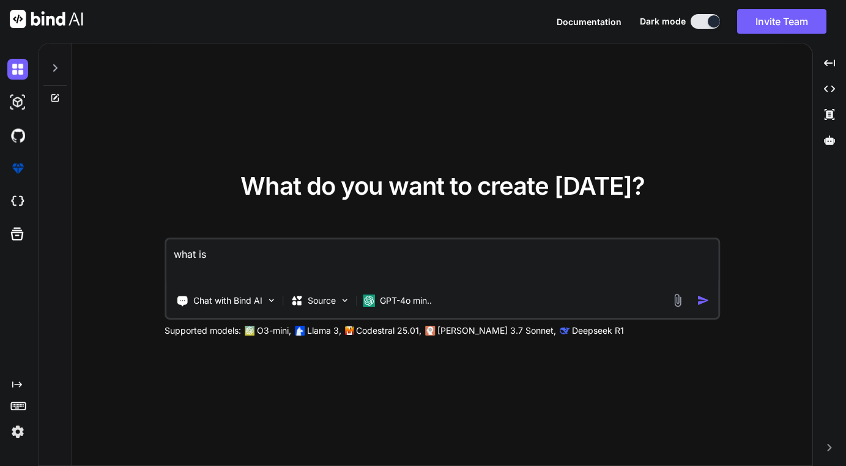
type textarea "what is"
type textarea "x"
type textarea "what is a"
type textarea "x"
type textarea "what is ag"
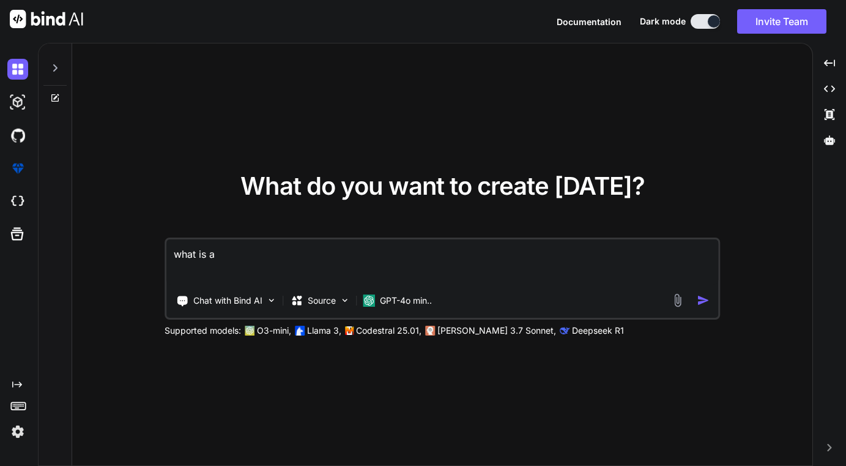
type textarea "x"
type textarea "what is age"
type textarea "x"
type textarea "what is agen"
type textarea "x"
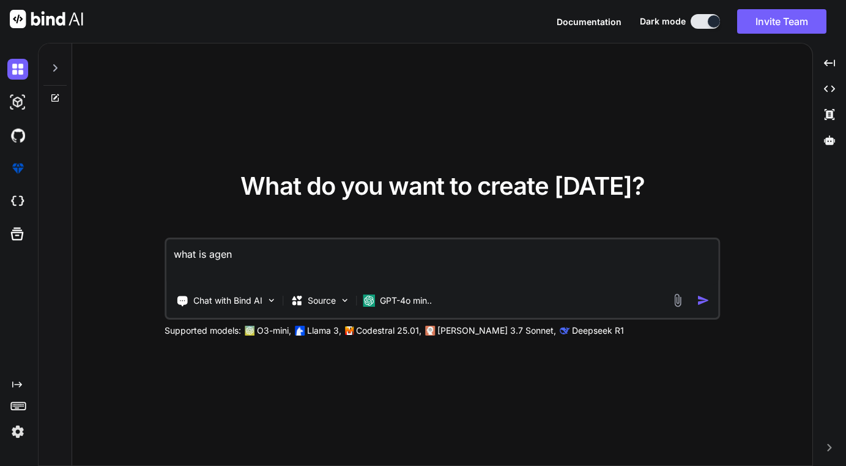
type textarea "what is agent"
type textarea "x"
type textarea "what is agent"
type textarea "x"
type textarea "what is agent m"
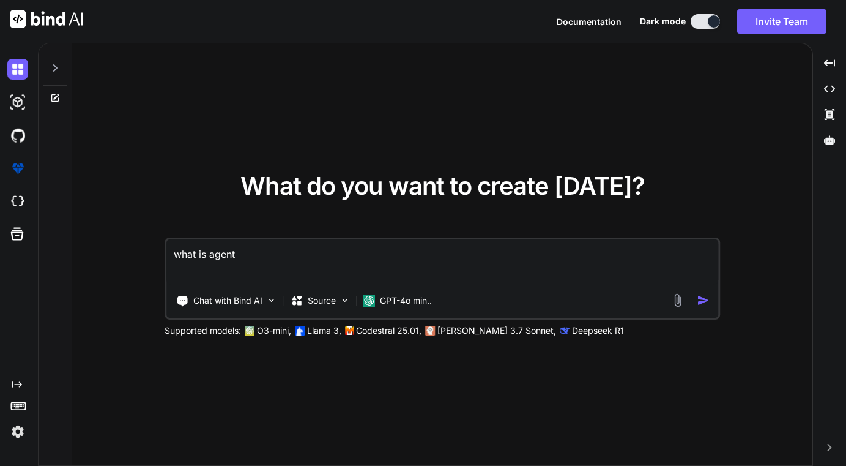
type textarea "x"
type textarea "what is agent mo"
type textarea "x"
type textarea "what is agent mod"
type textarea "x"
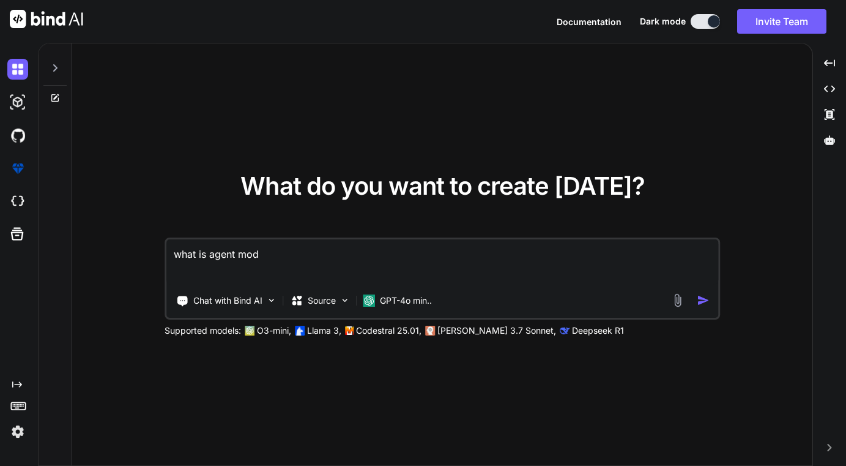
type textarea "what is agent mode"
type textarea "x"
type textarea "what is agent mode"
type textarea "x"
type textarea "what is agent mode c"
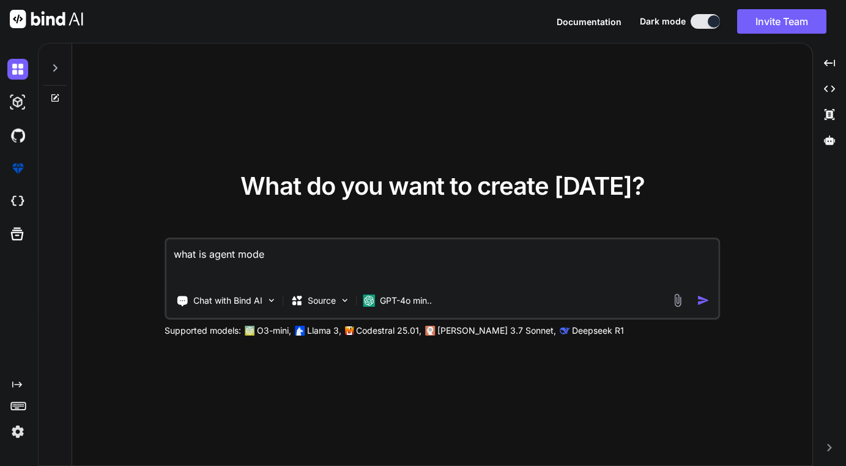
type textarea "x"
type textarea "what is agent mode cr"
type textarea "x"
type textarea "what is agent mode cre"
type textarea "x"
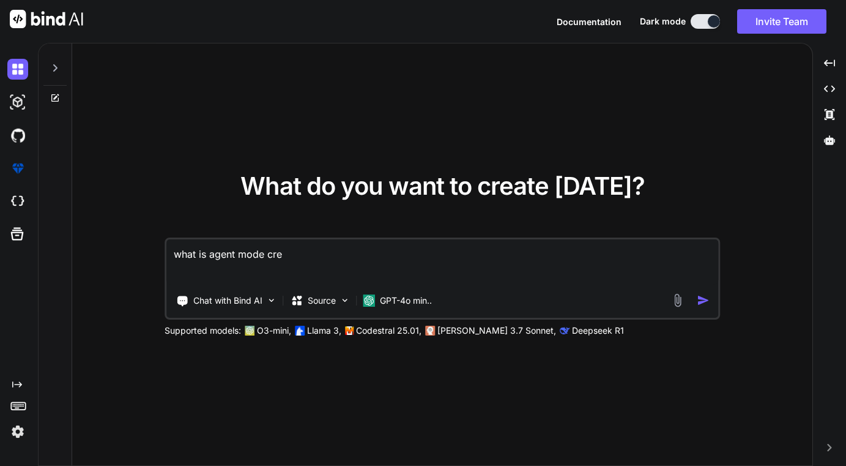
type textarea "what is agent mode cred"
type textarea "x"
type textarea "what is agent mode credi"
type textarea "x"
type textarea "what is agent mode credit"
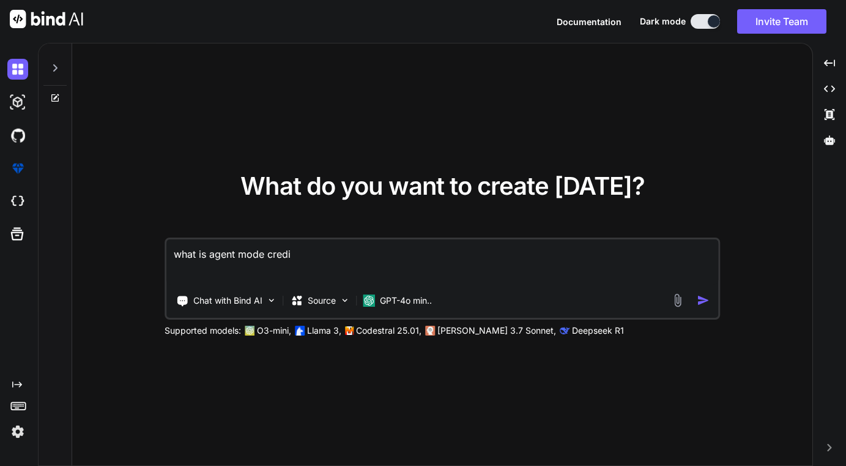
type textarea "x"
type textarea "what is agent mode credit?"
type textarea "x"
type textarea "what is agent mode credit"
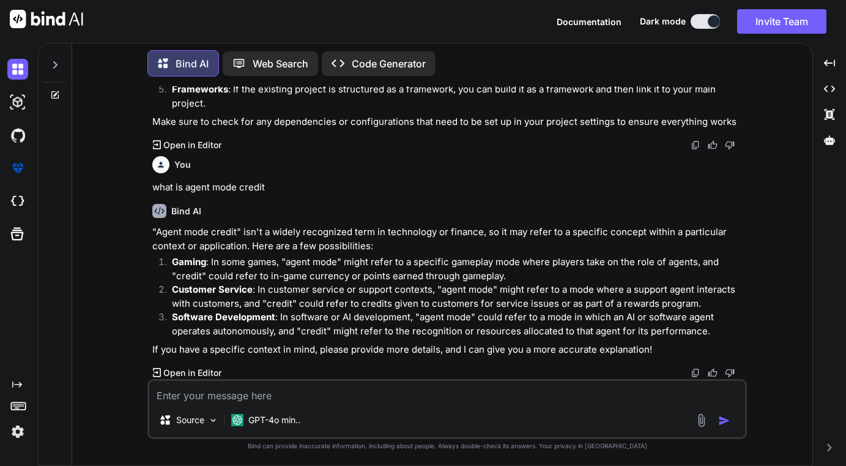
scroll to position [251, 0]
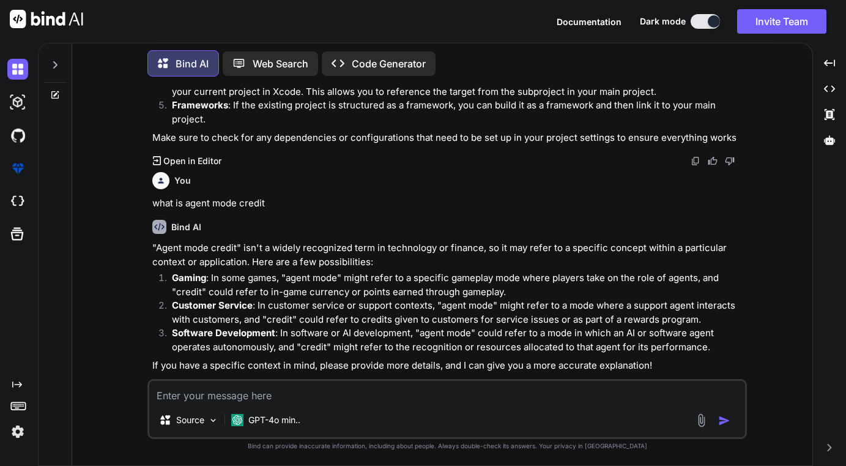
click at [291, 404] on div "Source GPT-4o min.." at bounding box center [447, 409] width 600 height 60
click at [284, 392] on textarea at bounding box center [447, 392] width 596 height 22
click at [19, 144] on img at bounding box center [17, 135] width 21 height 21
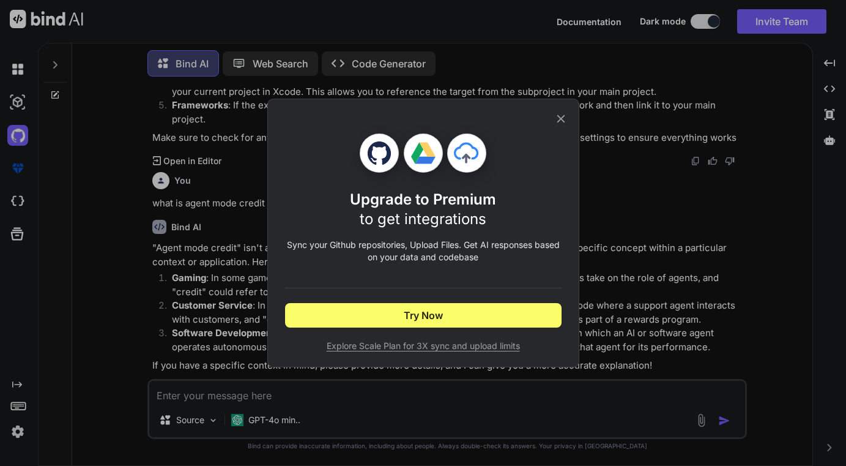
click at [559, 117] on icon at bounding box center [561, 119] width 8 height 8
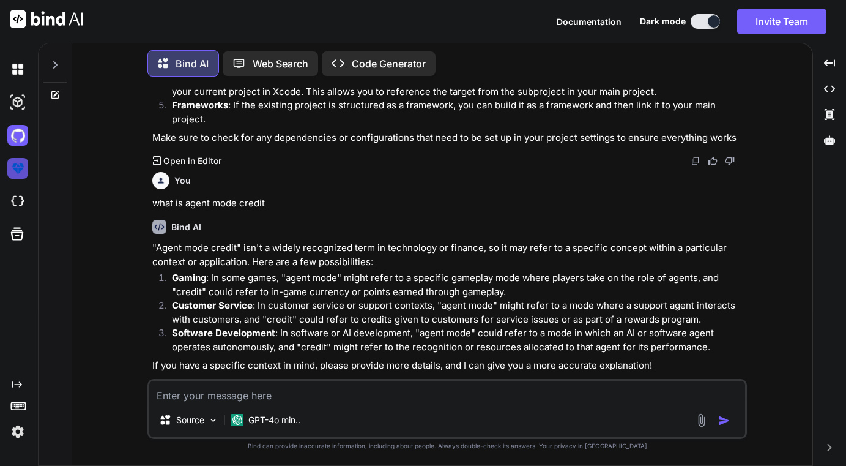
click at [21, 164] on img at bounding box center [17, 168] width 21 height 21
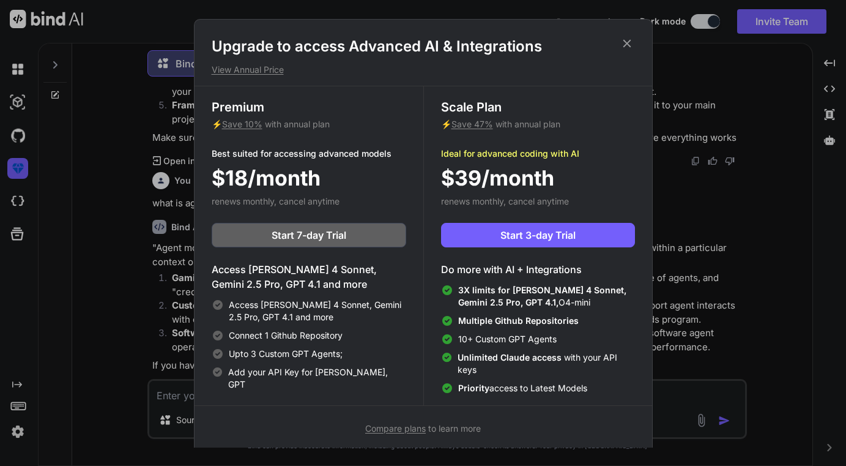
click at [286, 351] on span "Upto 3 Custom GPT Agents;" at bounding box center [286, 353] width 114 height 12
click at [628, 42] on icon at bounding box center [626, 43] width 13 height 13
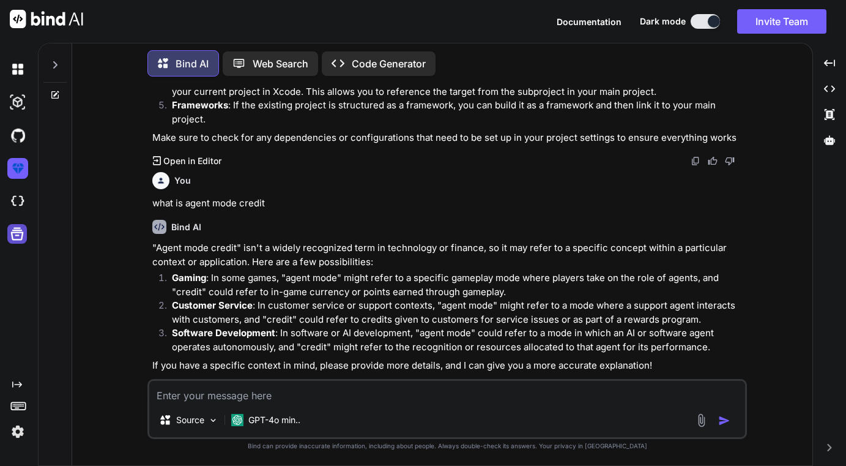
click at [8, 232] on div at bounding box center [17, 234] width 20 height 20
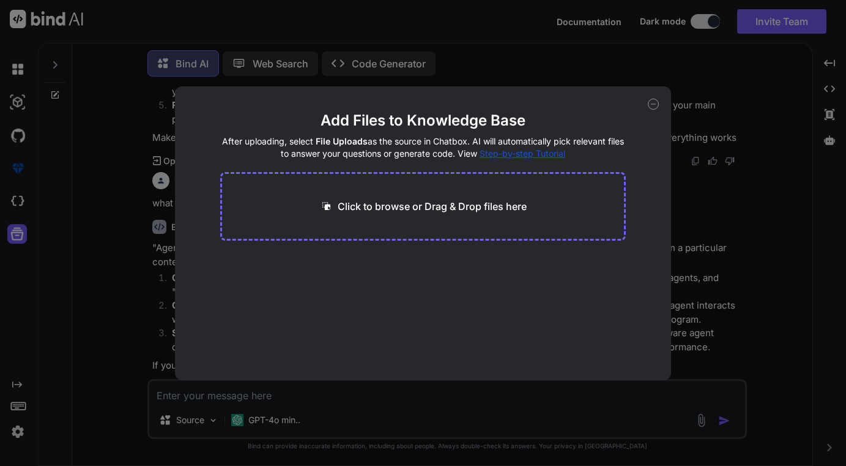
click at [653, 102] on icon at bounding box center [653, 103] width 11 height 11
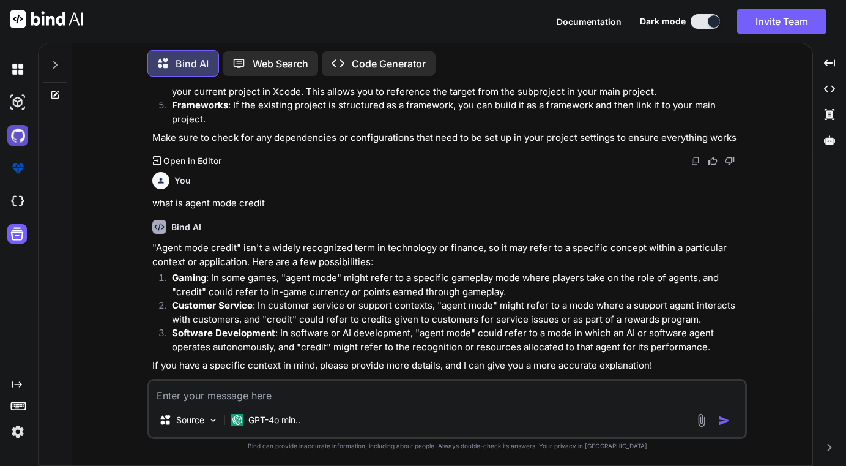
click at [21, 137] on img at bounding box center [17, 135] width 21 height 21
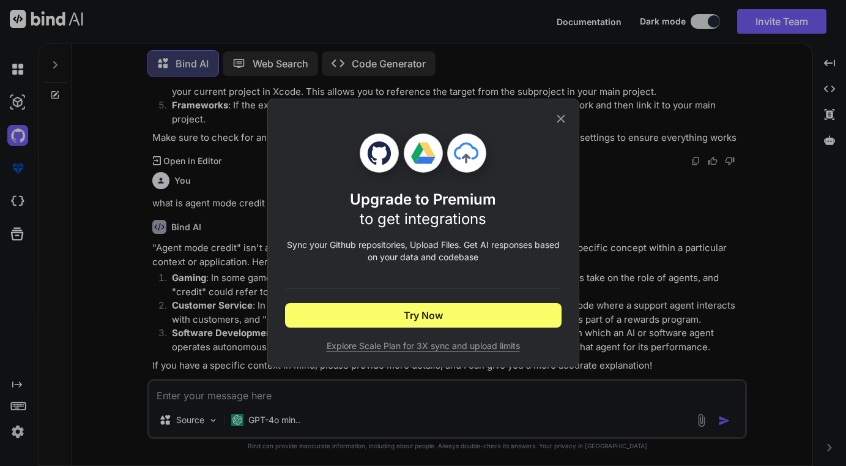
click at [563, 116] on icon at bounding box center [561, 119] width 8 height 8
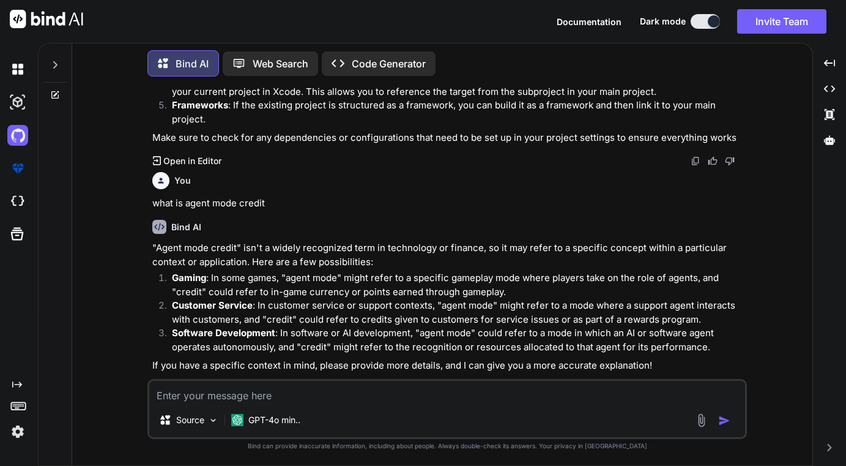
click at [17, 384] on icon "Created with Pixso." at bounding box center [17, 384] width 10 height 10
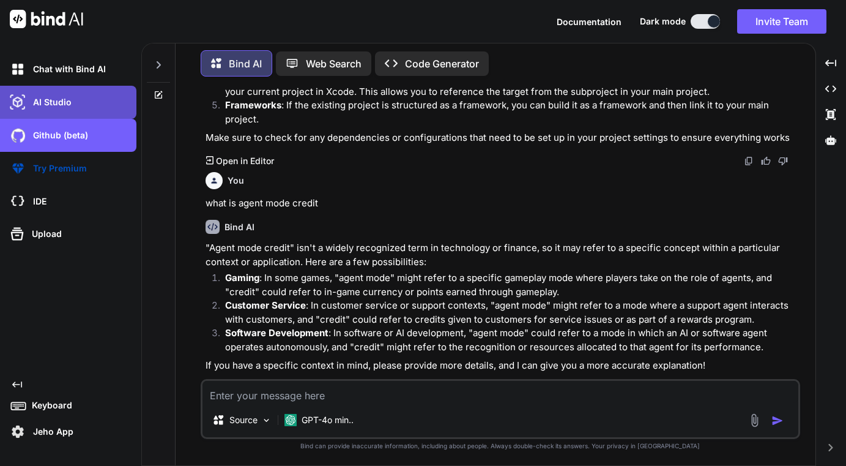
click at [47, 104] on p "AI Studio" at bounding box center [49, 102] width 43 height 12
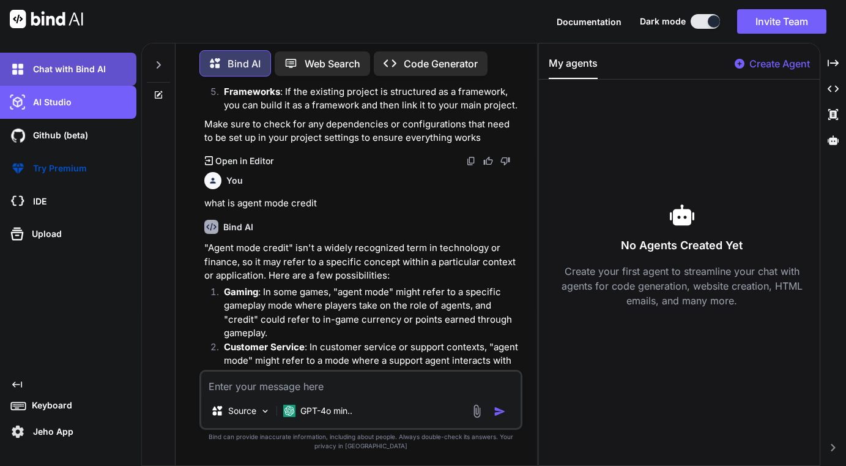
click at [72, 70] on p "Chat with Bind AI" at bounding box center [67, 69] width 78 height 12
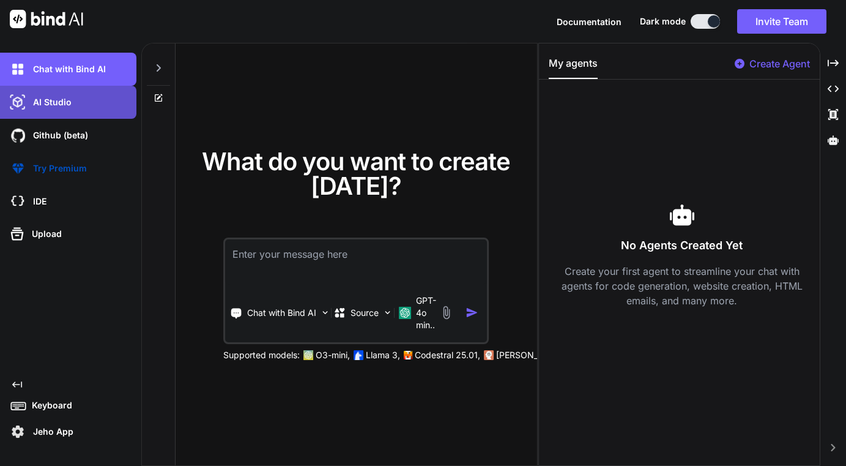
click at [58, 100] on p "AI Studio" at bounding box center [49, 102] width 43 height 12
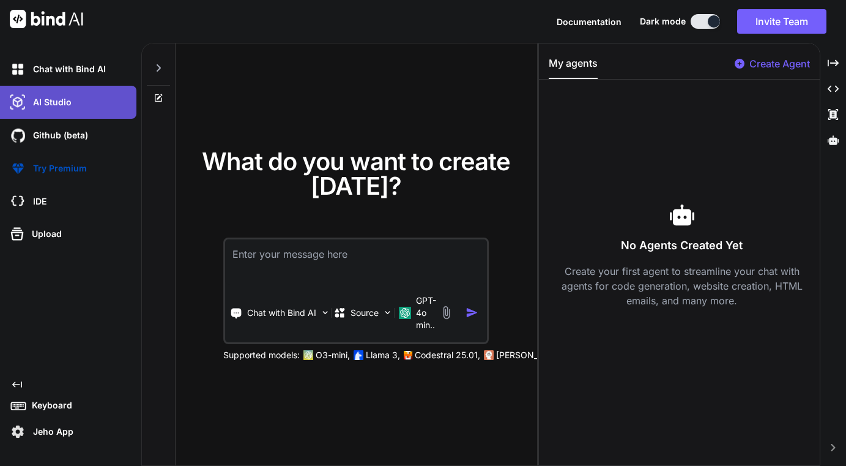
type textarea "x"
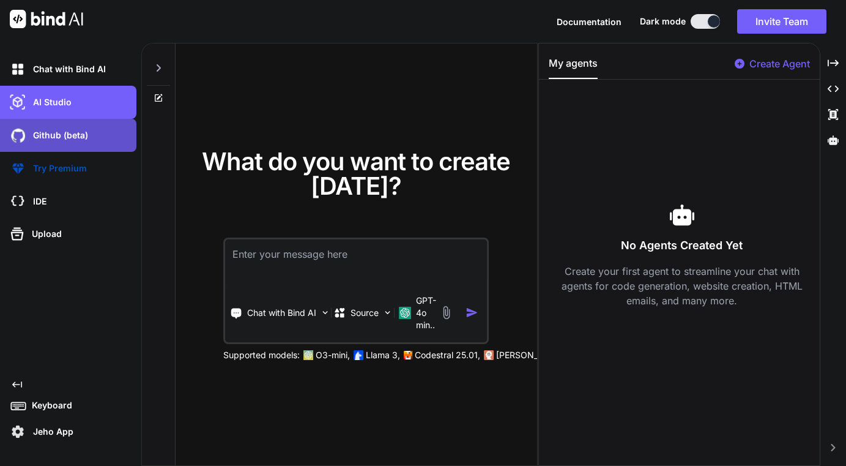
click at [51, 131] on p "Github (beta)" at bounding box center [58, 135] width 60 height 12
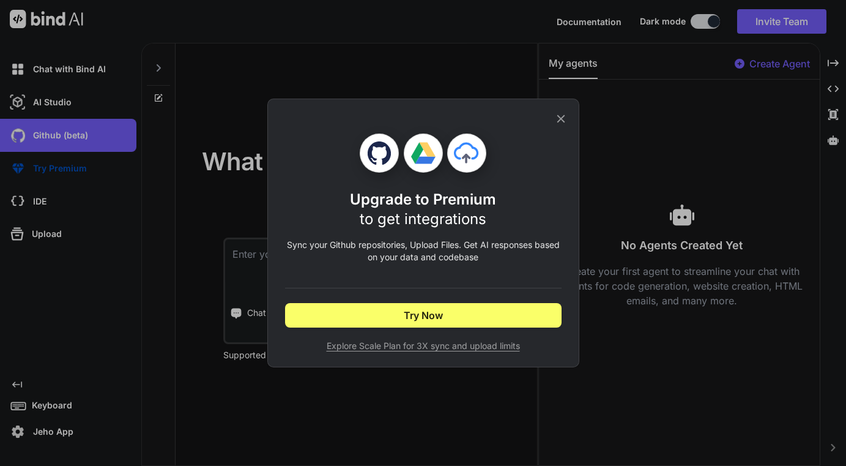
click at [47, 201] on div "Upgrade to Premium to get integrations Sync your Github repositories, Upload Fi…" at bounding box center [423, 233] width 846 height 466
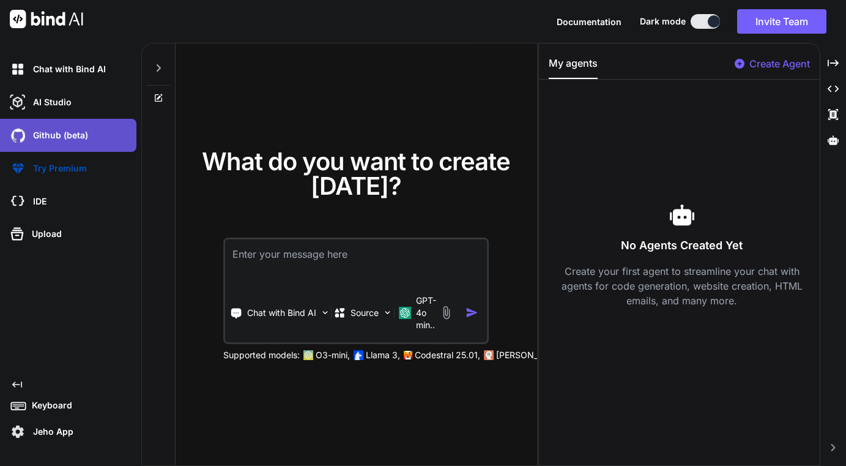
click at [53, 146] on div "Github (beta)" at bounding box center [68, 135] width 136 height 33
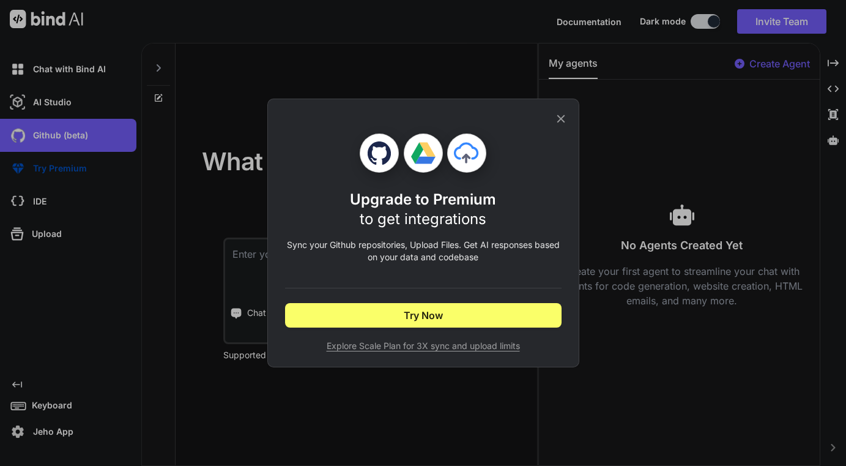
click at [50, 171] on div "Upgrade to Premium to get integrations Sync your Github repositories, Upload Fi…" at bounding box center [423, 233] width 846 height 466
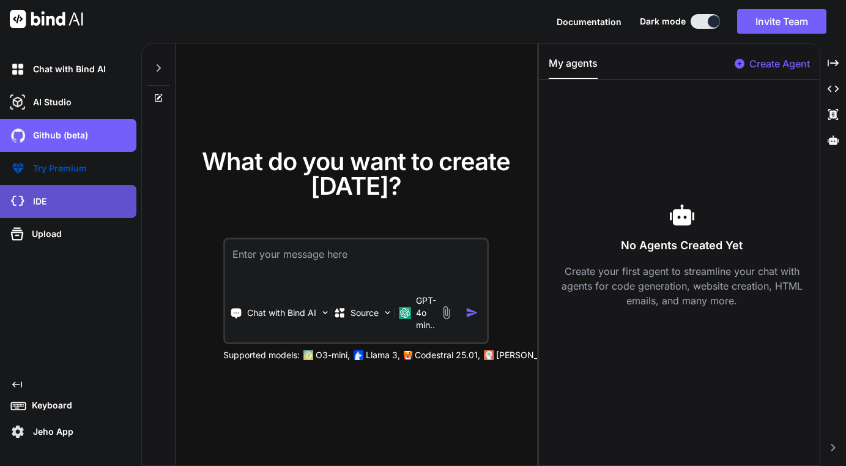
click at [46, 199] on p "IDE" at bounding box center [37, 201] width 18 height 12
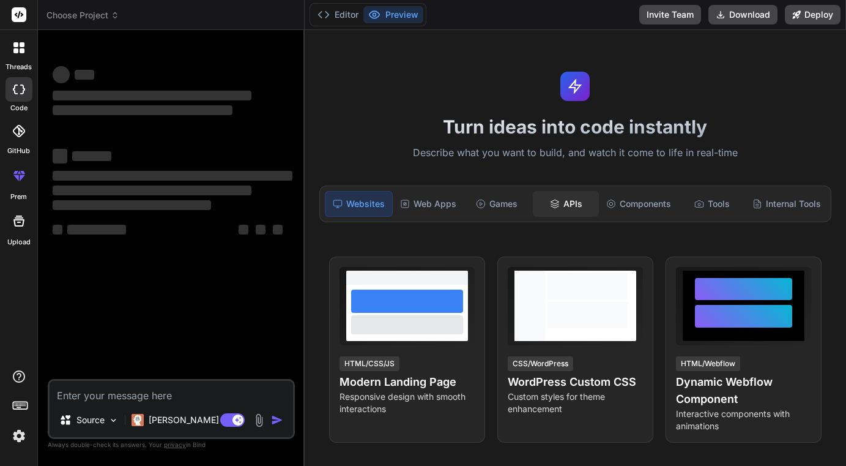
click at [574, 203] on div "APIs" at bounding box center [566, 204] width 67 height 26
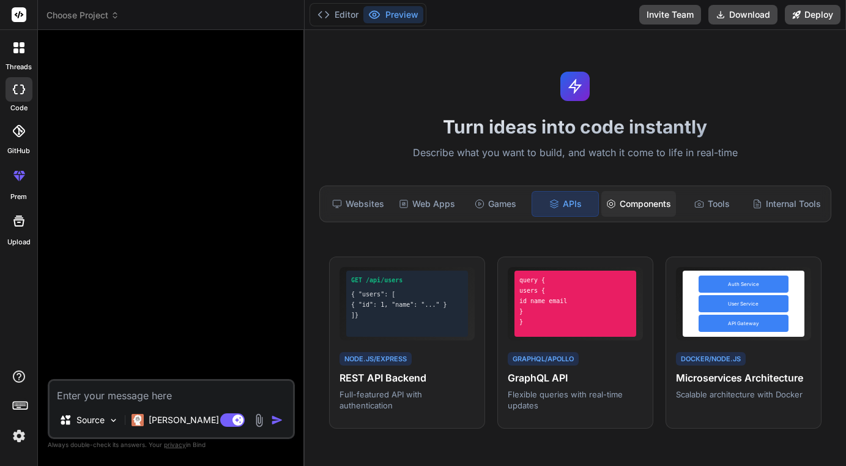
click at [641, 201] on div "Components" at bounding box center [638, 204] width 75 height 26
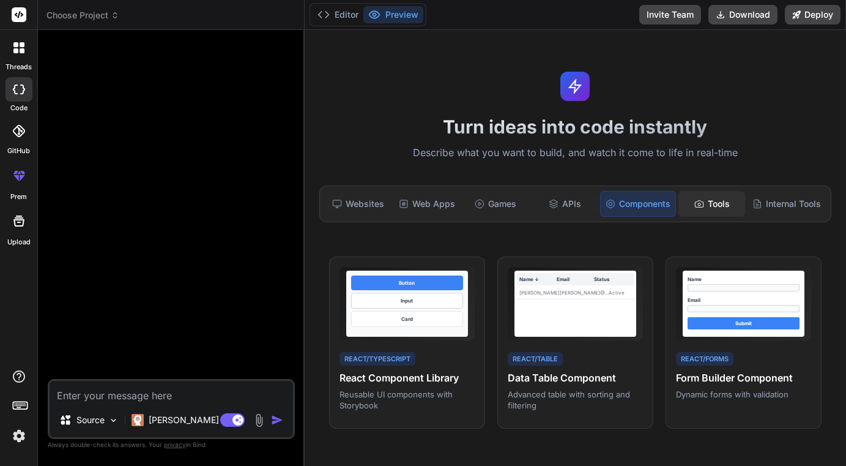
click at [711, 201] on div "Tools" at bounding box center [711, 204] width 67 height 26
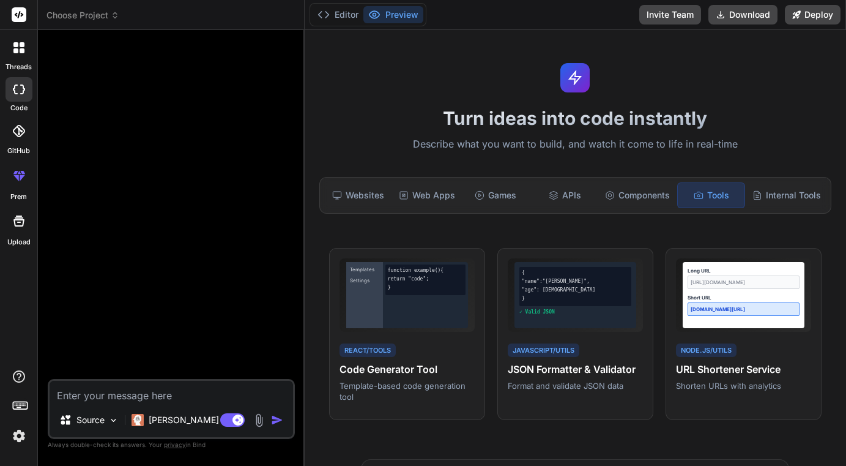
scroll to position [10, 0]
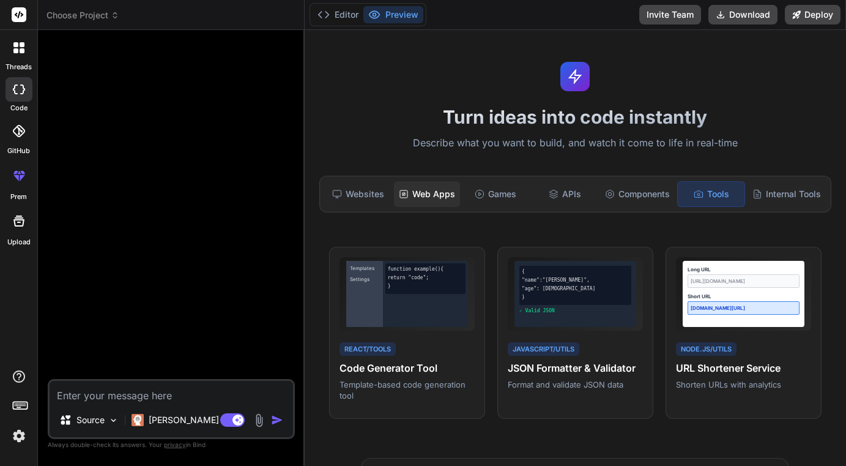
click at [426, 199] on div "Web Apps" at bounding box center [427, 194] width 67 height 26
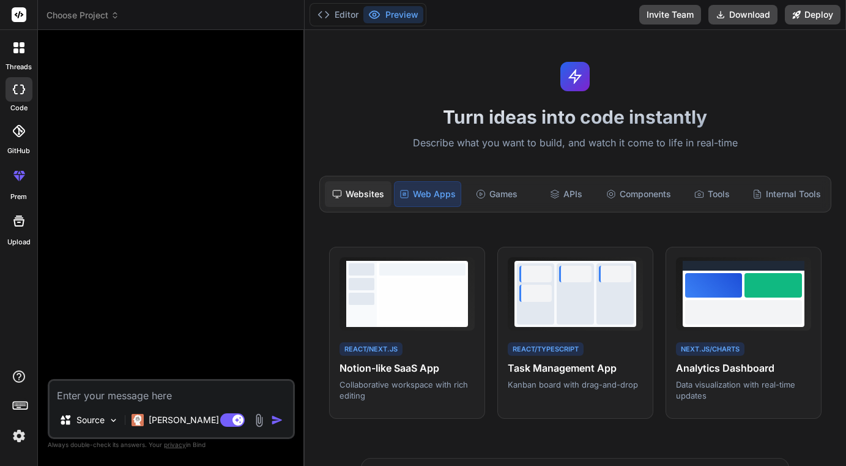
click at [366, 199] on div "Websites" at bounding box center [358, 194] width 67 height 26
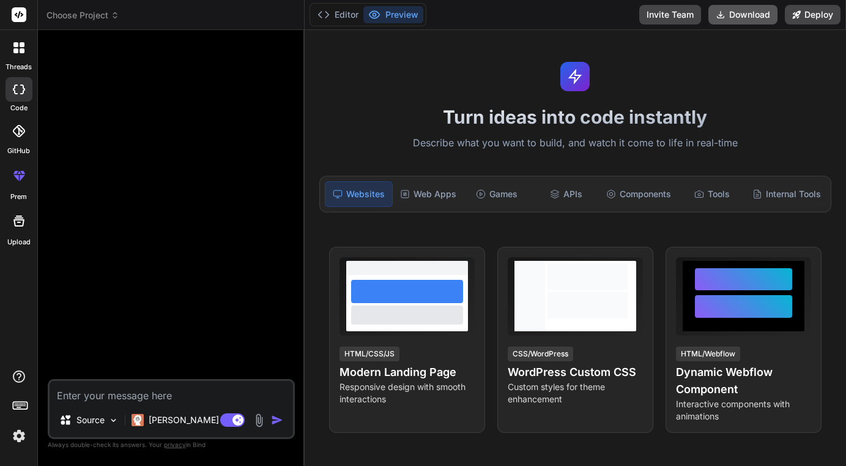
click at [742, 21] on button "Download" at bounding box center [742, 15] width 69 height 20
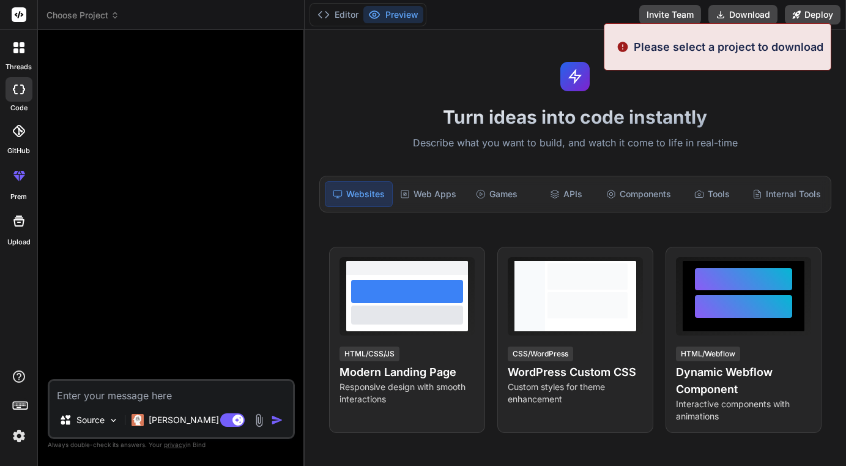
click at [733, 99] on div "Turn ideas into code instantly Describe what you want to build, and watch it co…" at bounding box center [575, 248] width 541 height 436
click at [675, 13] on button "Invite Team" at bounding box center [670, 15] width 62 height 20
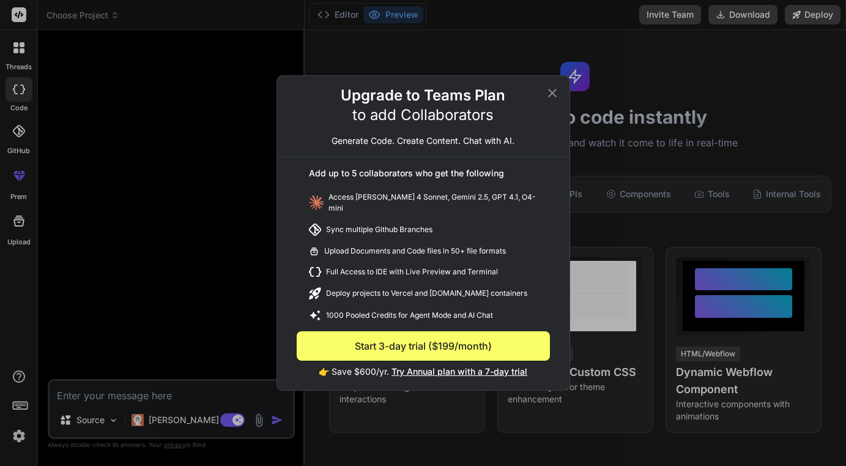
click at [555, 92] on icon at bounding box center [552, 93] width 15 height 15
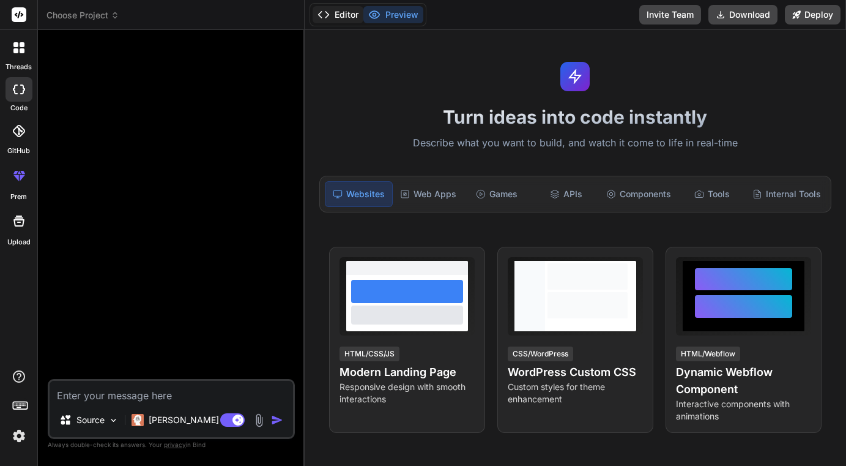
click at [352, 15] on button "Editor" at bounding box center [338, 14] width 51 height 17
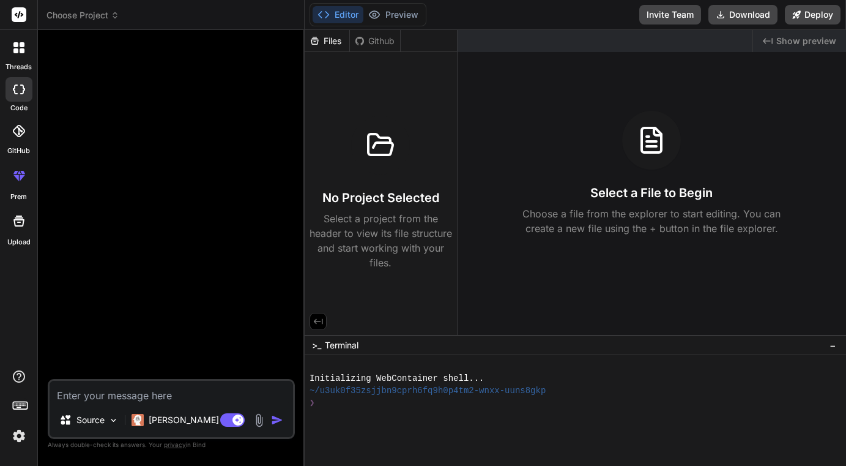
click at [351, 15] on button "Editor" at bounding box center [338, 14] width 51 height 17
click at [400, 17] on button "Preview" at bounding box center [393, 14] width 60 height 17
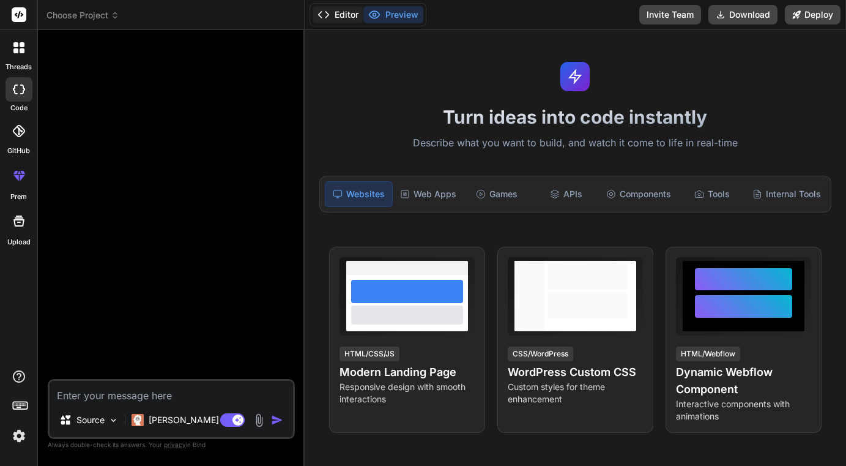
click at [338, 15] on button "Editor" at bounding box center [338, 14] width 51 height 17
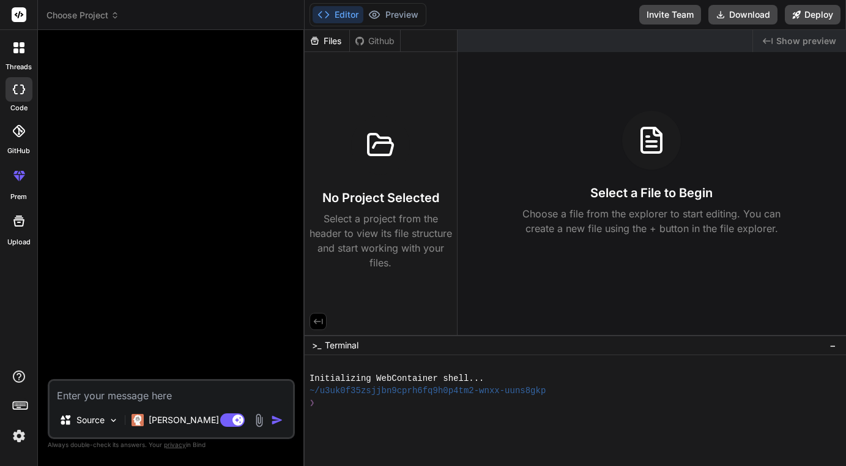
click at [331, 45] on div "Files" at bounding box center [327, 41] width 45 height 12
click at [372, 138] on icon at bounding box center [380, 144] width 29 height 29
click at [370, 217] on p "Select a project from the header to view its file structure and start working w…" at bounding box center [381, 240] width 143 height 59
click at [256, 415] on img at bounding box center [259, 420] width 14 height 14
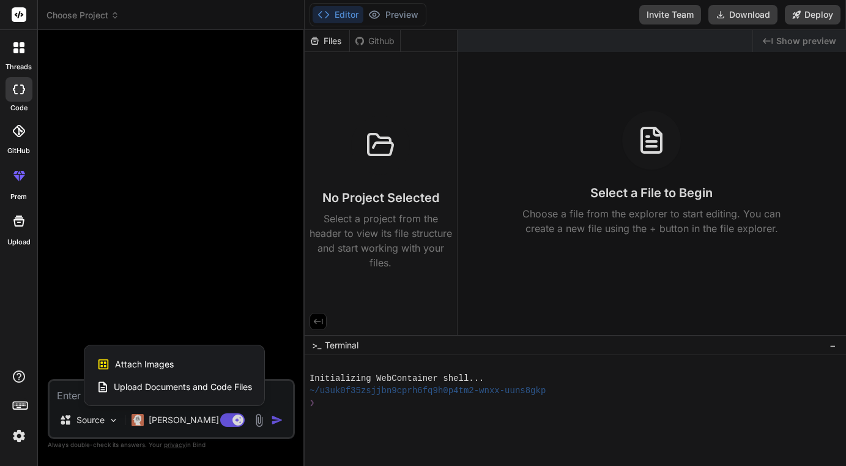
click at [191, 387] on span "Upload Documents and Code Files" at bounding box center [183, 387] width 138 height 12
type textarea "x"
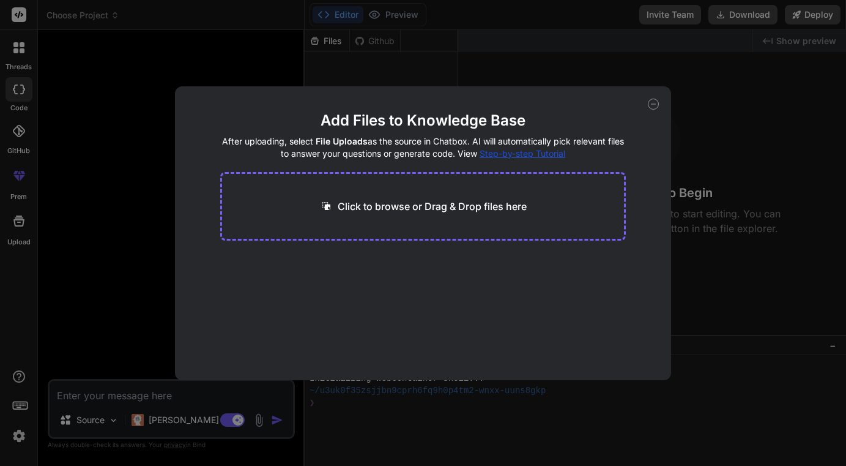
click at [377, 201] on p "Click to browse or Drag & Drop files here" at bounding box center [432, 206] width 189 height 15
